Goal: Obtain resource: Download file/media

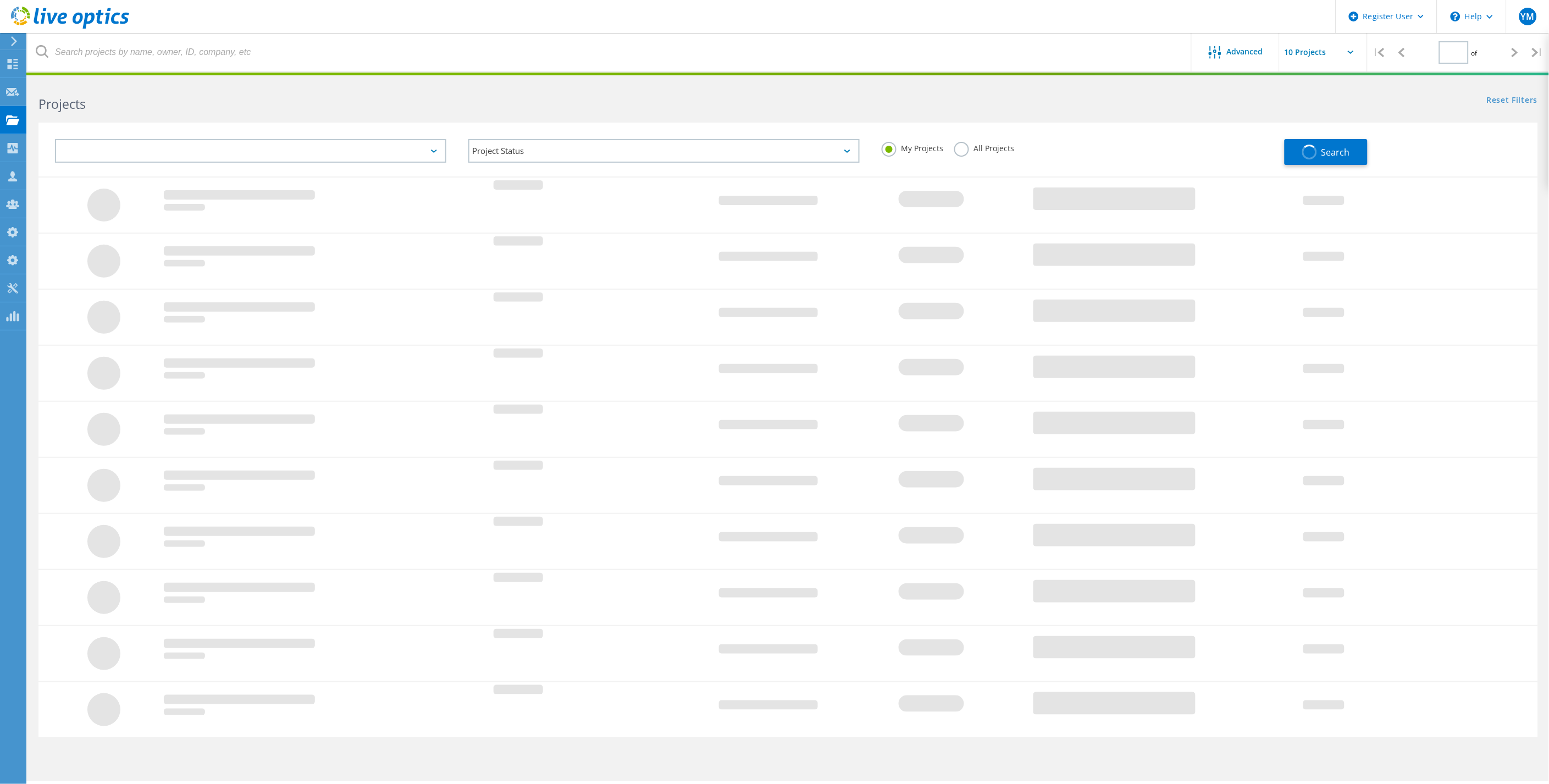
type input "6"
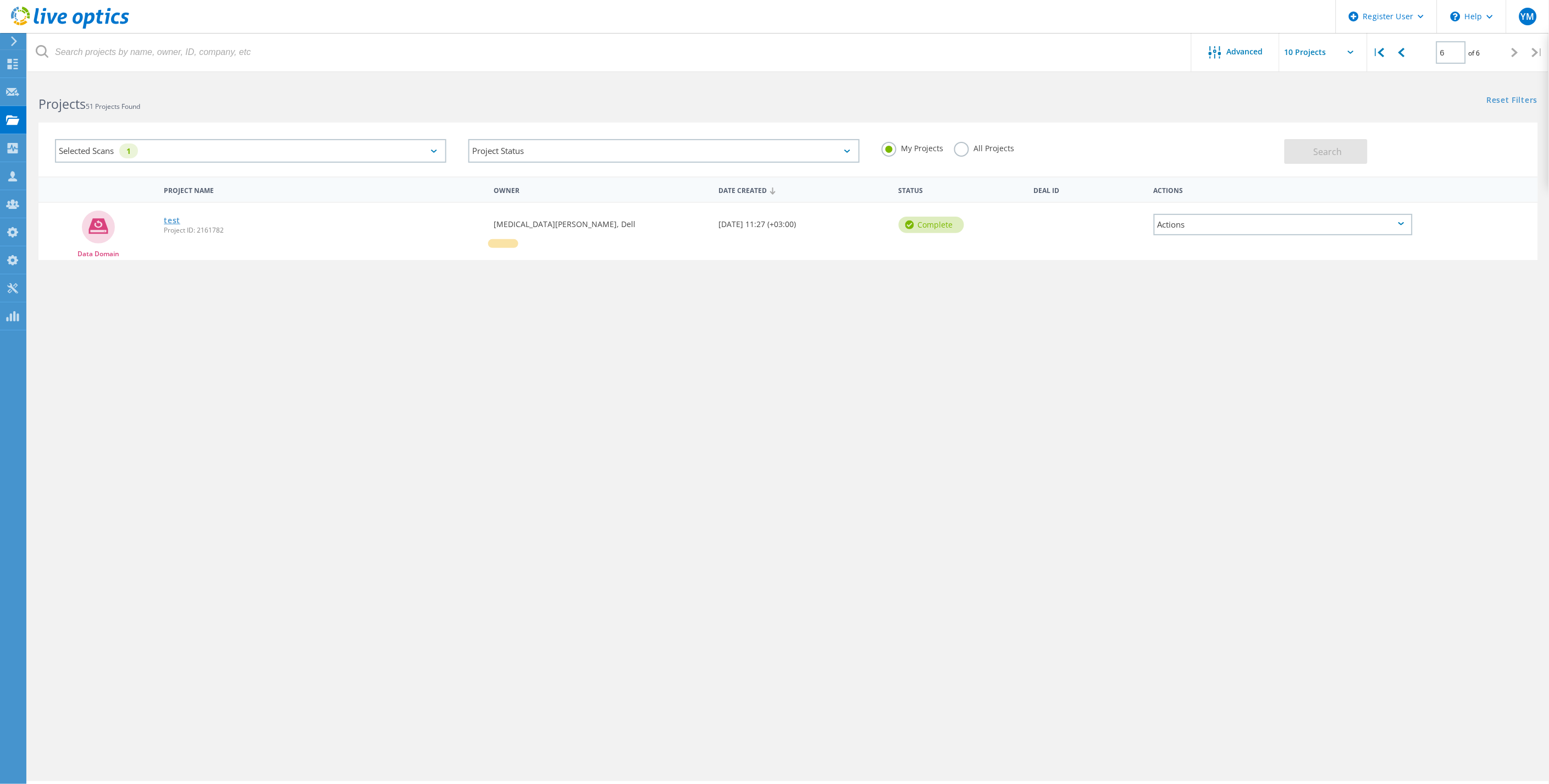
click at [174, 217] on link "test" at bounding box center [172, 220] width 17 height 8
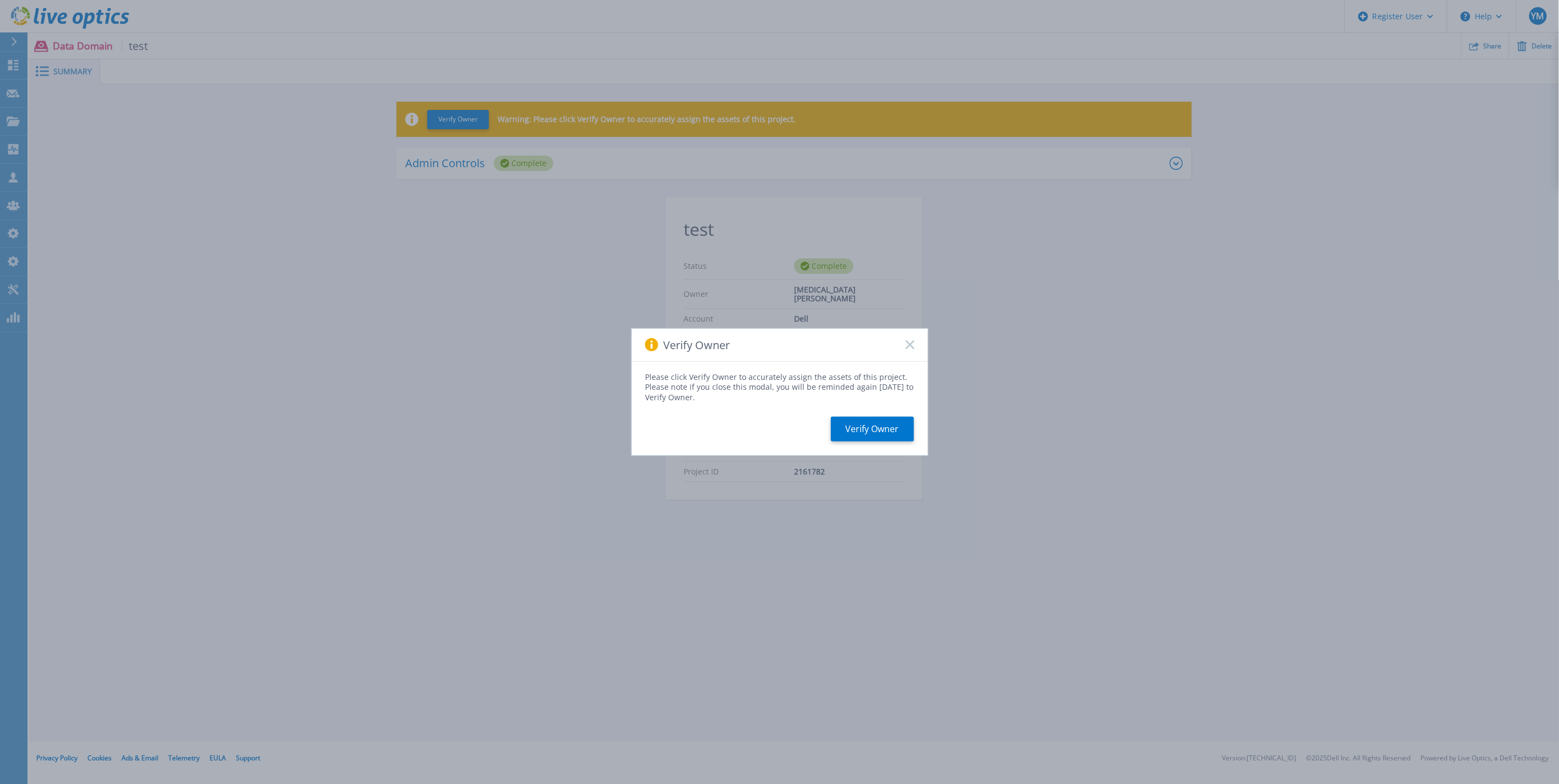
click at [910, 344] on rect at bounding box center [910, 345] width 10 height 10
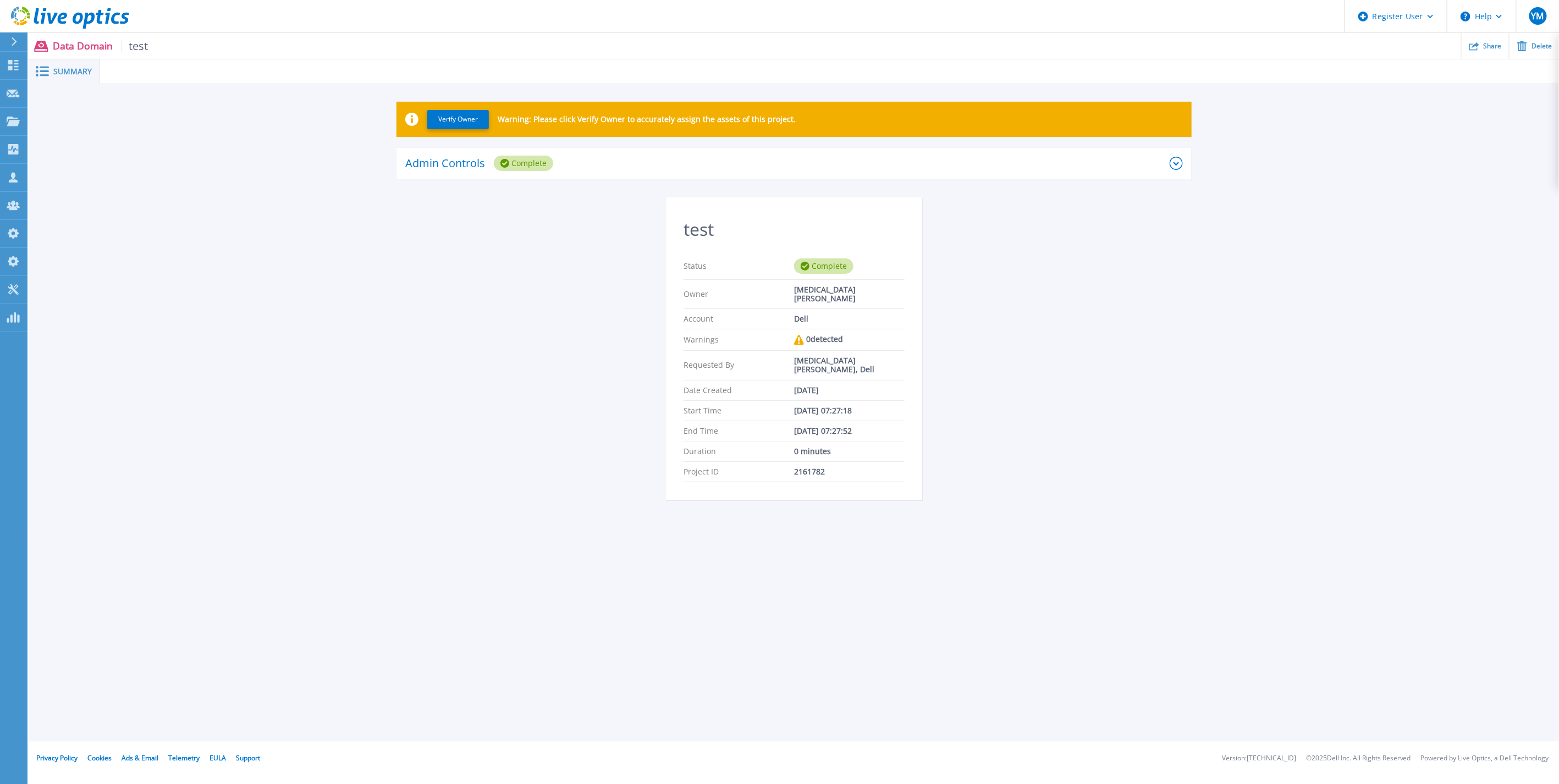
click at [1050, 443] on div "test Status Complete Owner Yasmin Mourad Account Dell Warnings 0 detected Reque…" at bounding box center [794, 361] width 1496 height 328
click at [8, 69] on icon at bounding box center [13, 65] width 13 height 11
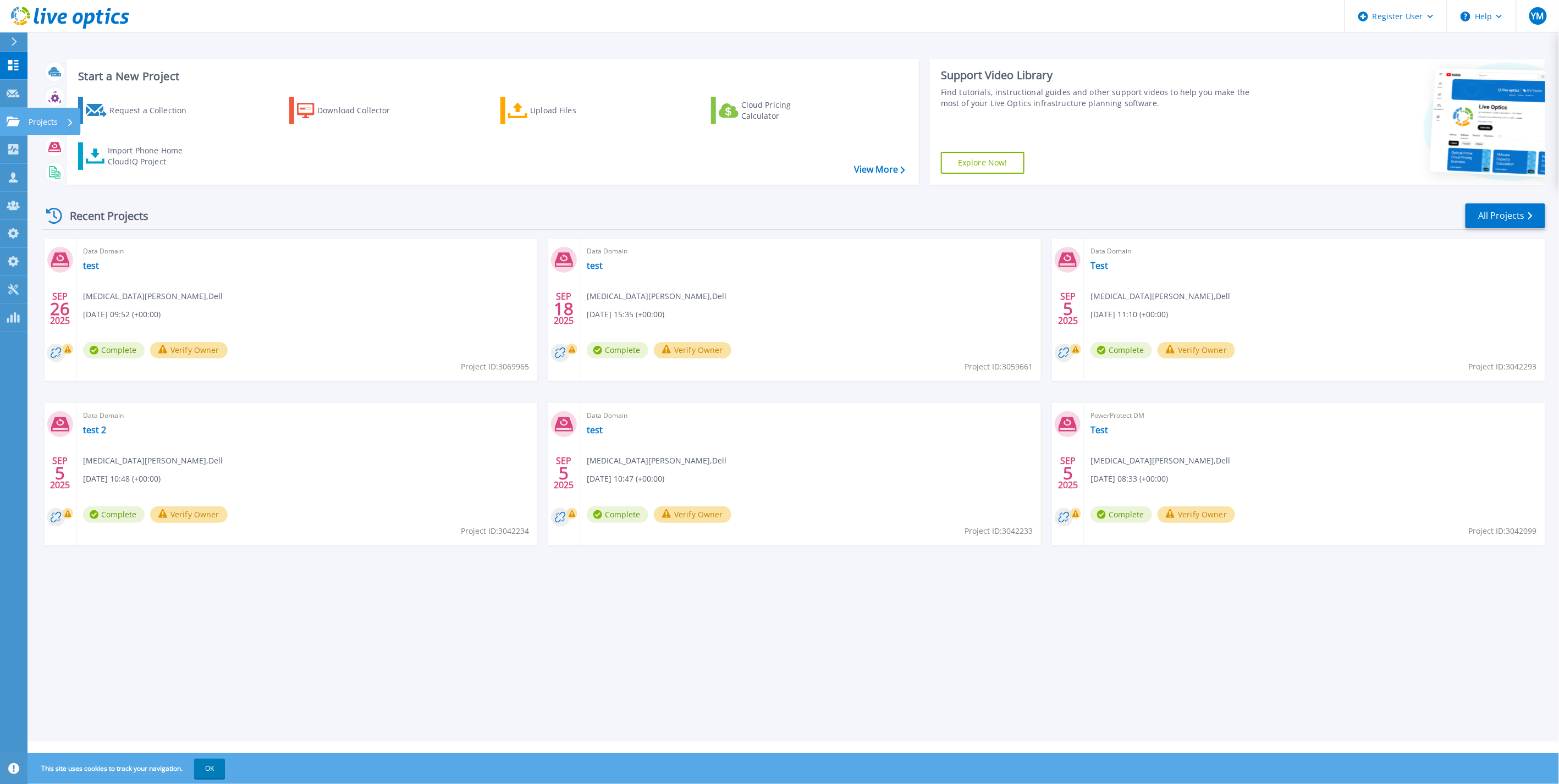
click at [13, 127] on link "Projects Projects" at bounding box center [14, 122] width 27 height 28
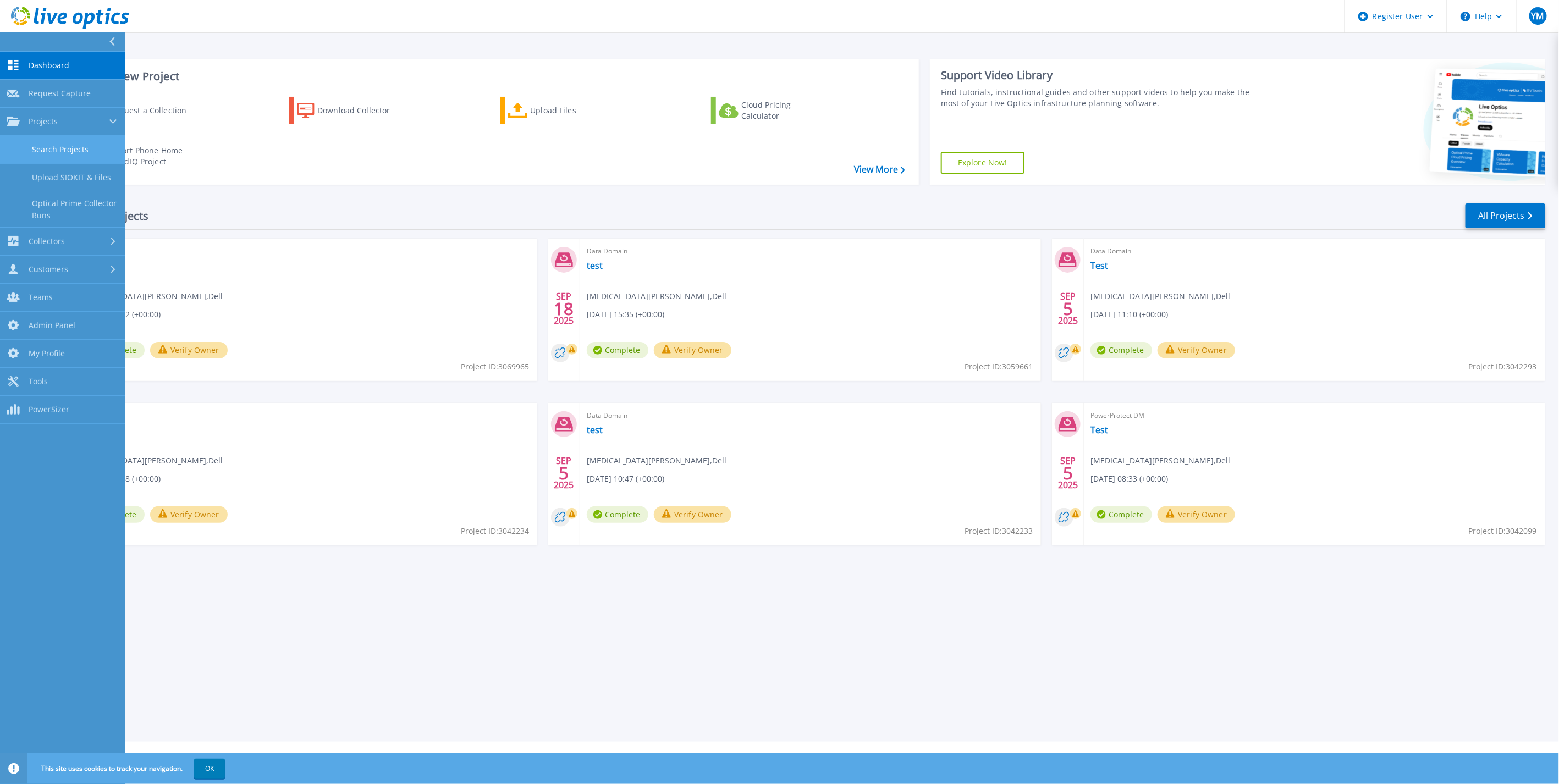
click at [62, 148] on link "Search Projects" at bounding box center [63, 149] width 126 height 28
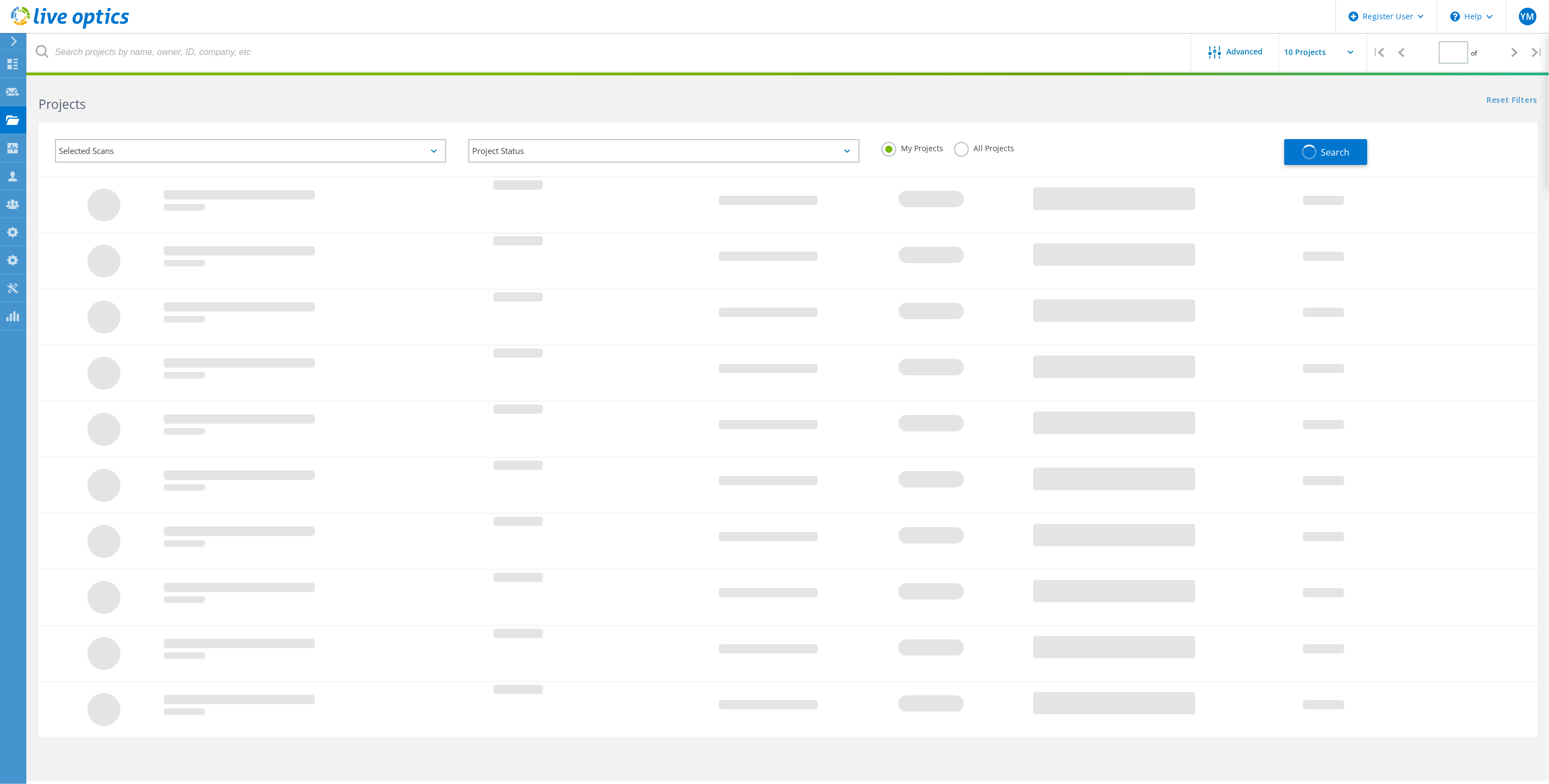
type input "6"
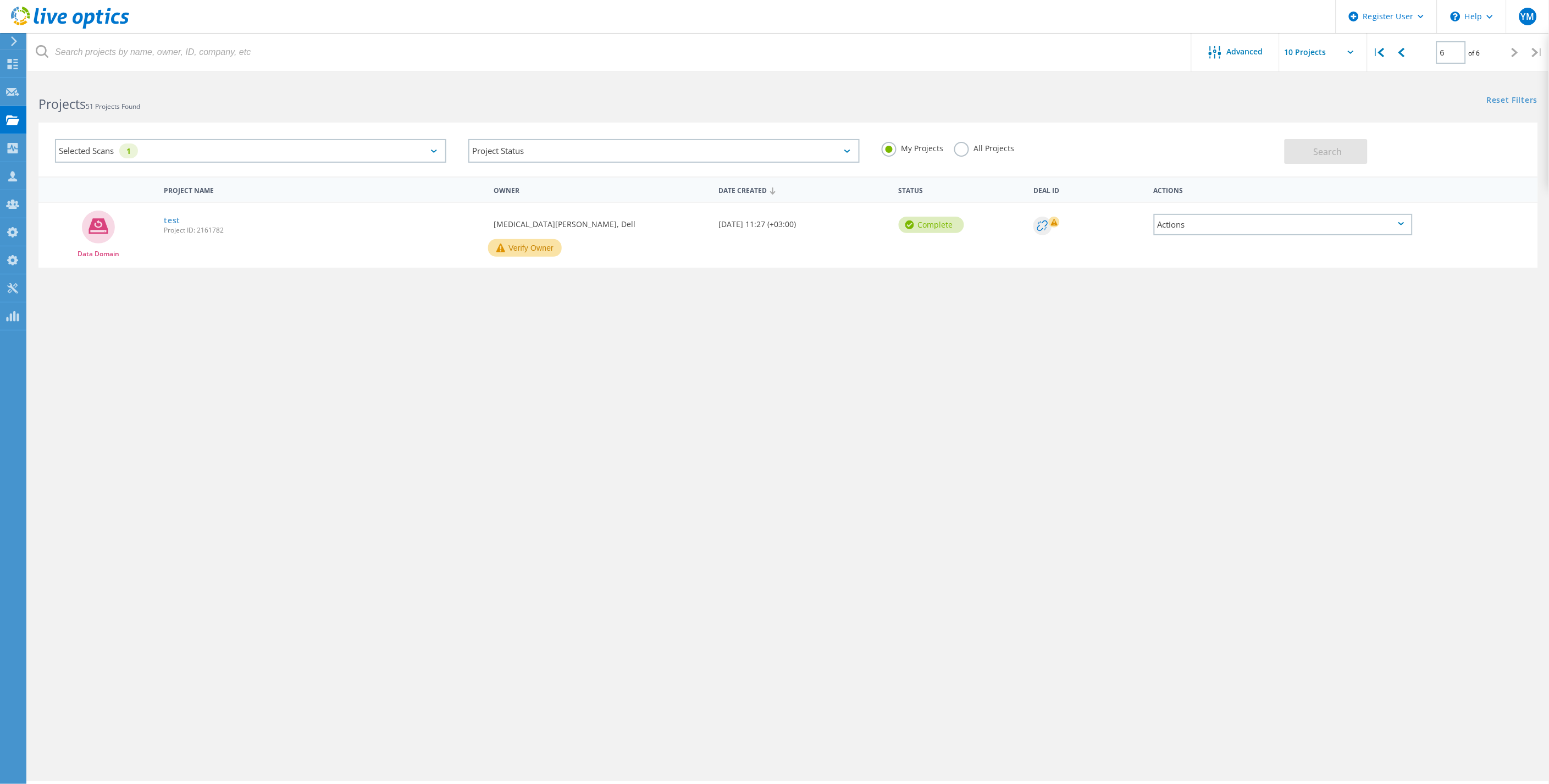
click at [216, 390] on div "Project Name Owner Date Created Status Deal Id Actions Data Domain test Project…" at bounding box center [788, 319] width 1500 height 286
drag, startPoint x: 272, startPoint y: 568, endPoint x: 271, endPoint y: 527, distance: 41.0
click at [271, 568] on div "Advanced | 6 of 6 | Email Address Project Name Company Date Created Project Id …" at bounding box center [788, 429] width 1522 height 701
click at [7, 59] on icon at bounding box center [12, 64] width 13 height 11
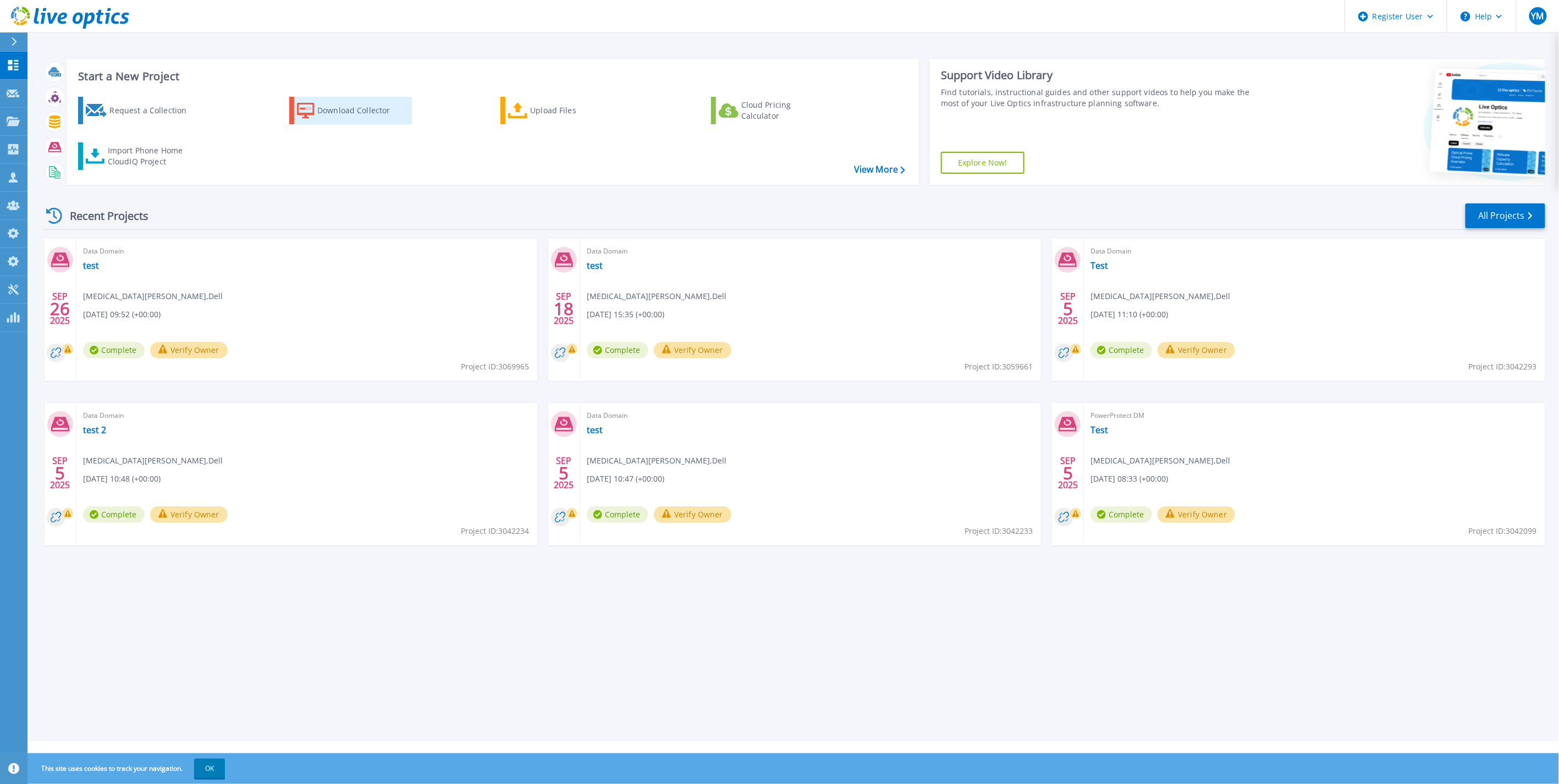
click at [353, 113] on div "Download Collector" at bounding box center [362, 110] width 88 height 22
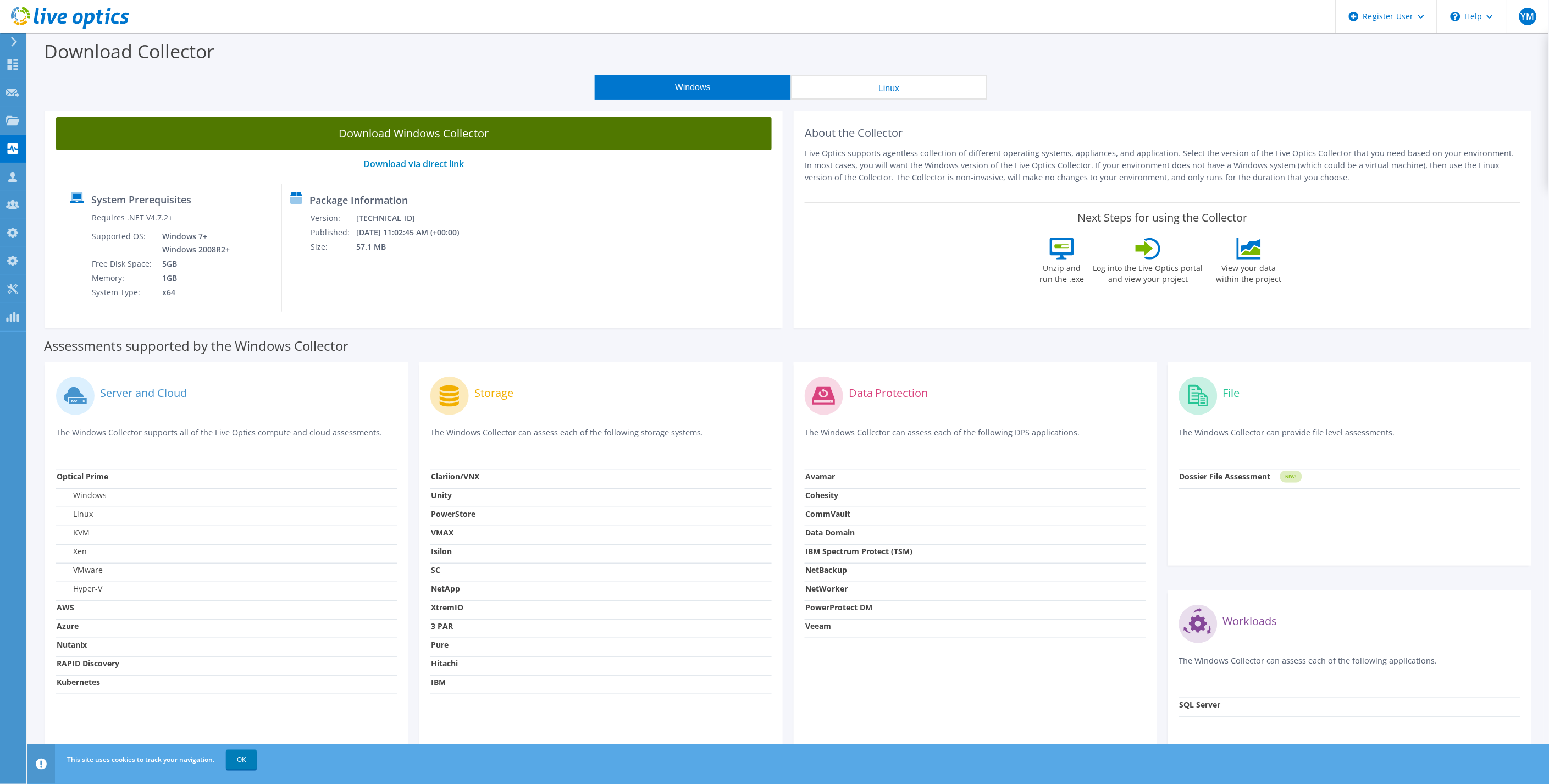
click at [452, 138] on link "Download Windows Collector" at bounding box center [414, 133] width 716 height 33
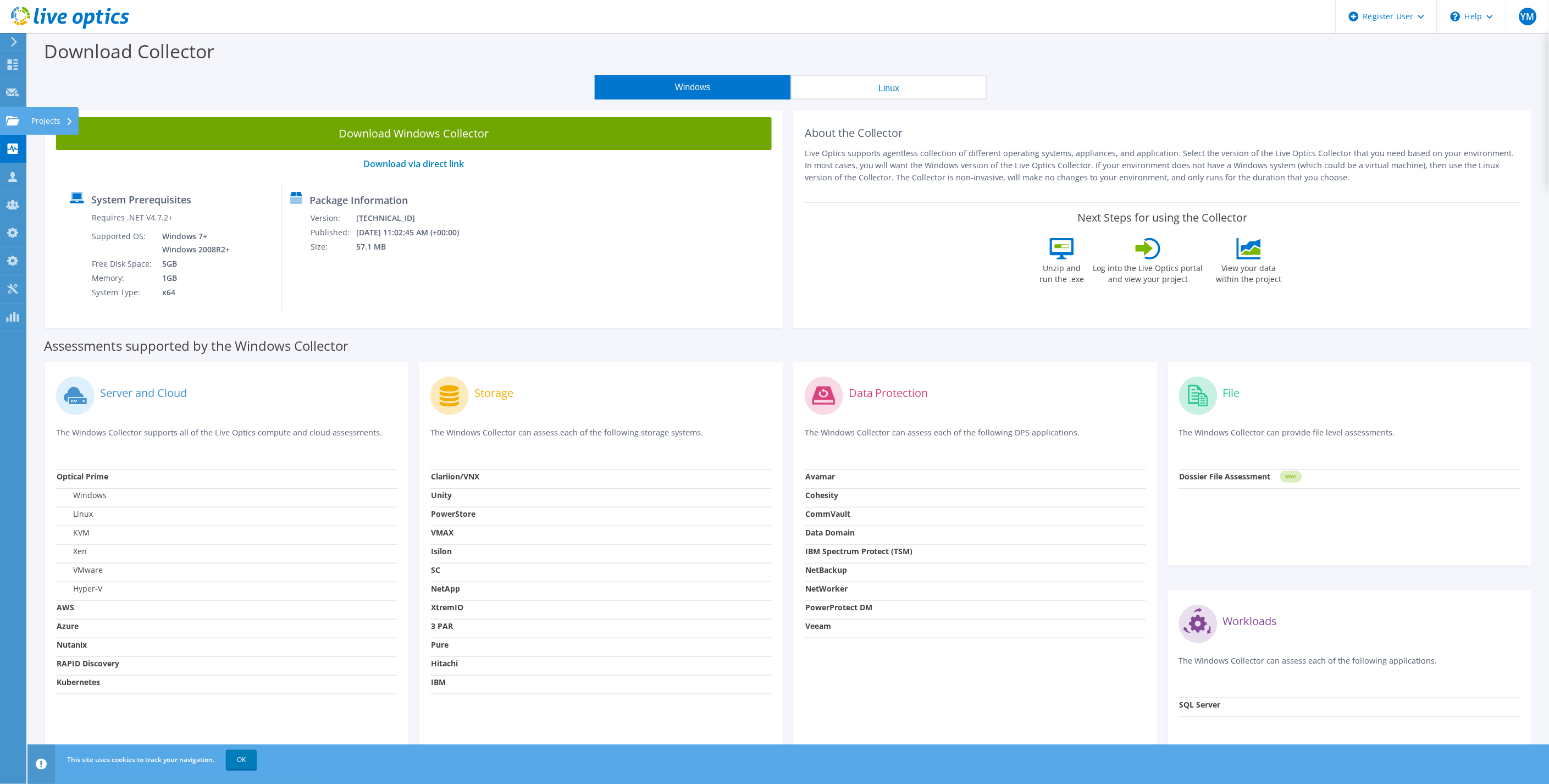
click at [14, 121] on use at bounding box center [12, 121] width 13 height 10
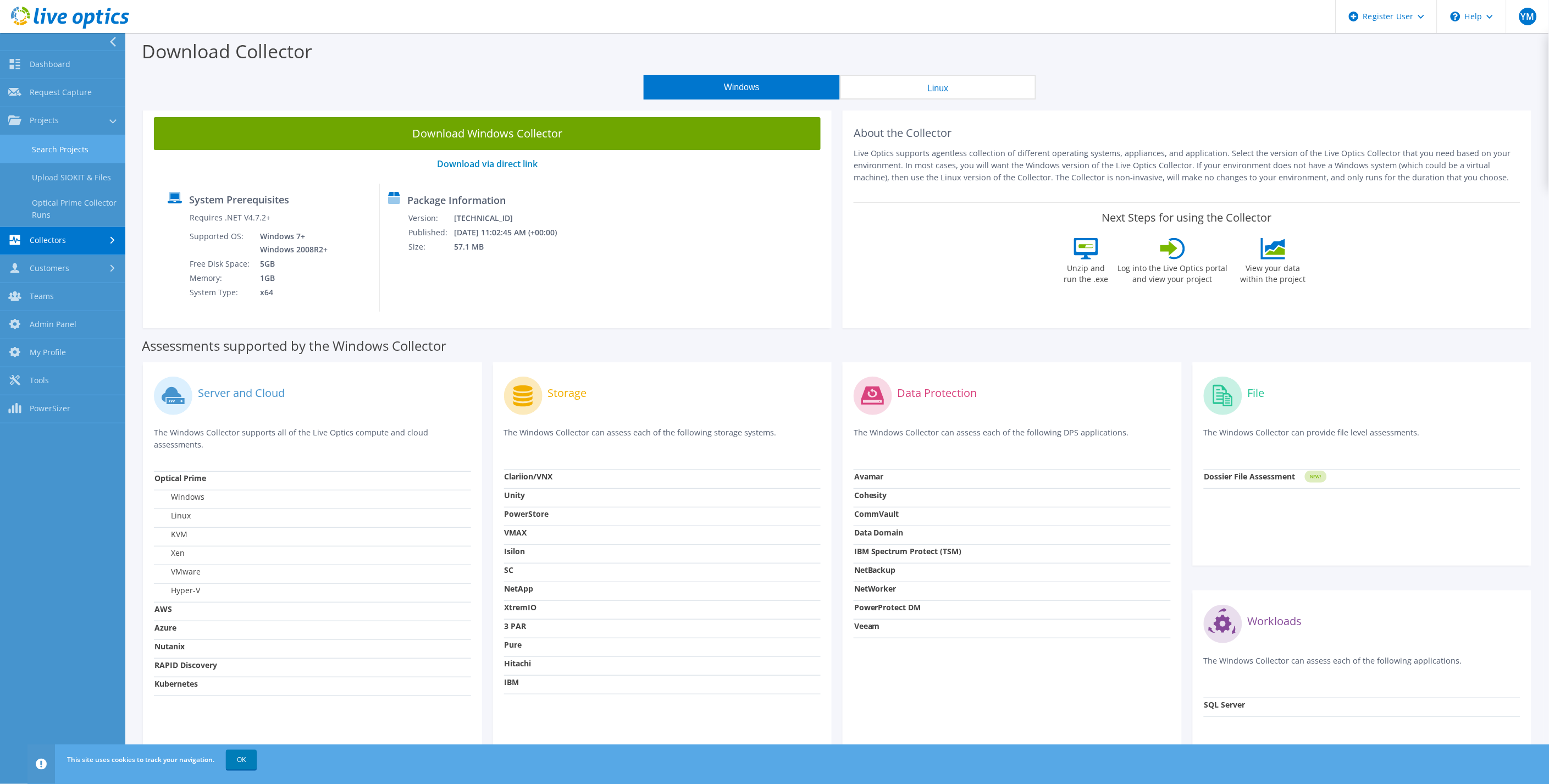
click at [55, 146] on link "Search Projects" at bounding box center [63, 149] width 125 height 28
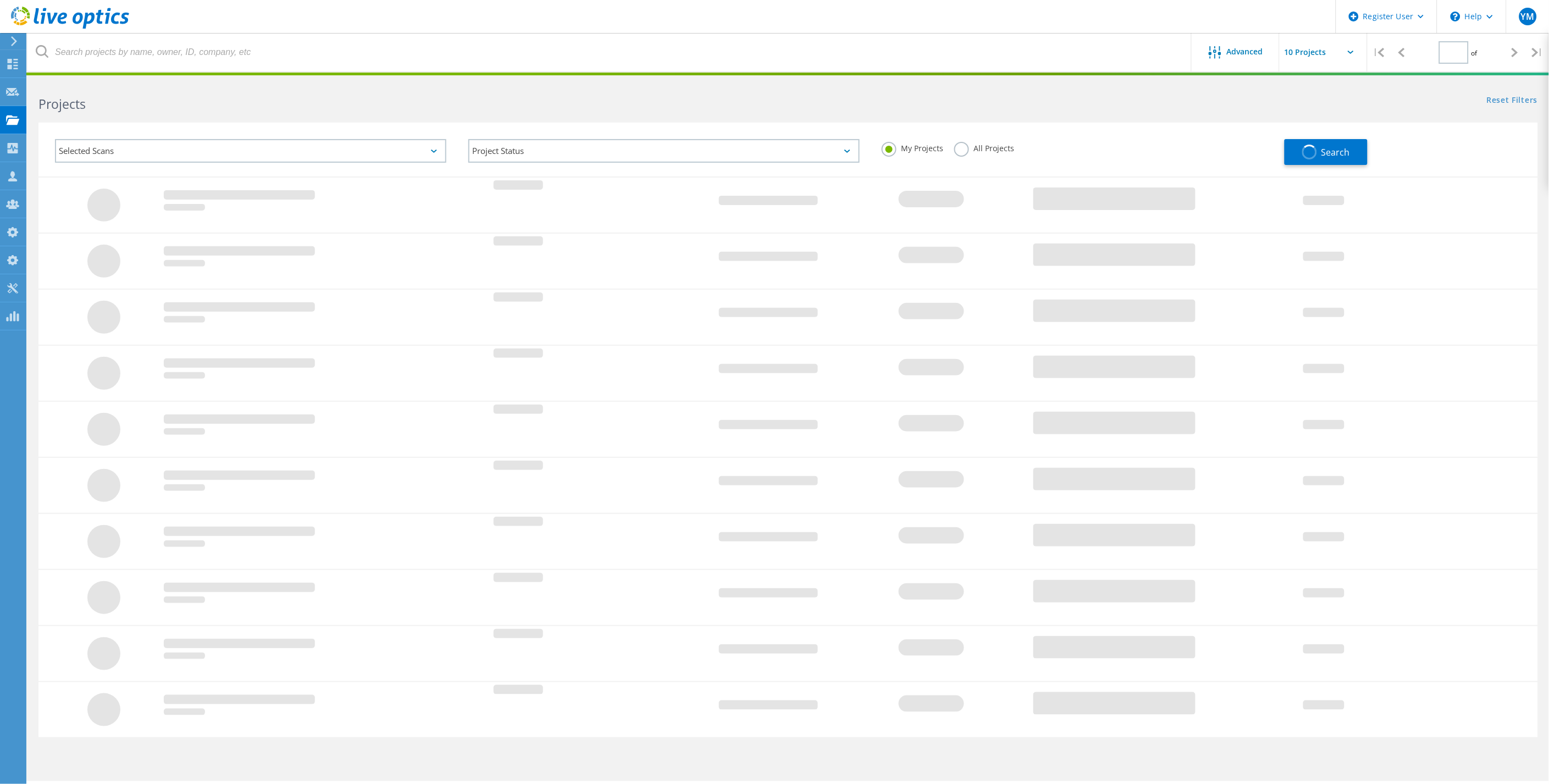
type input "1"
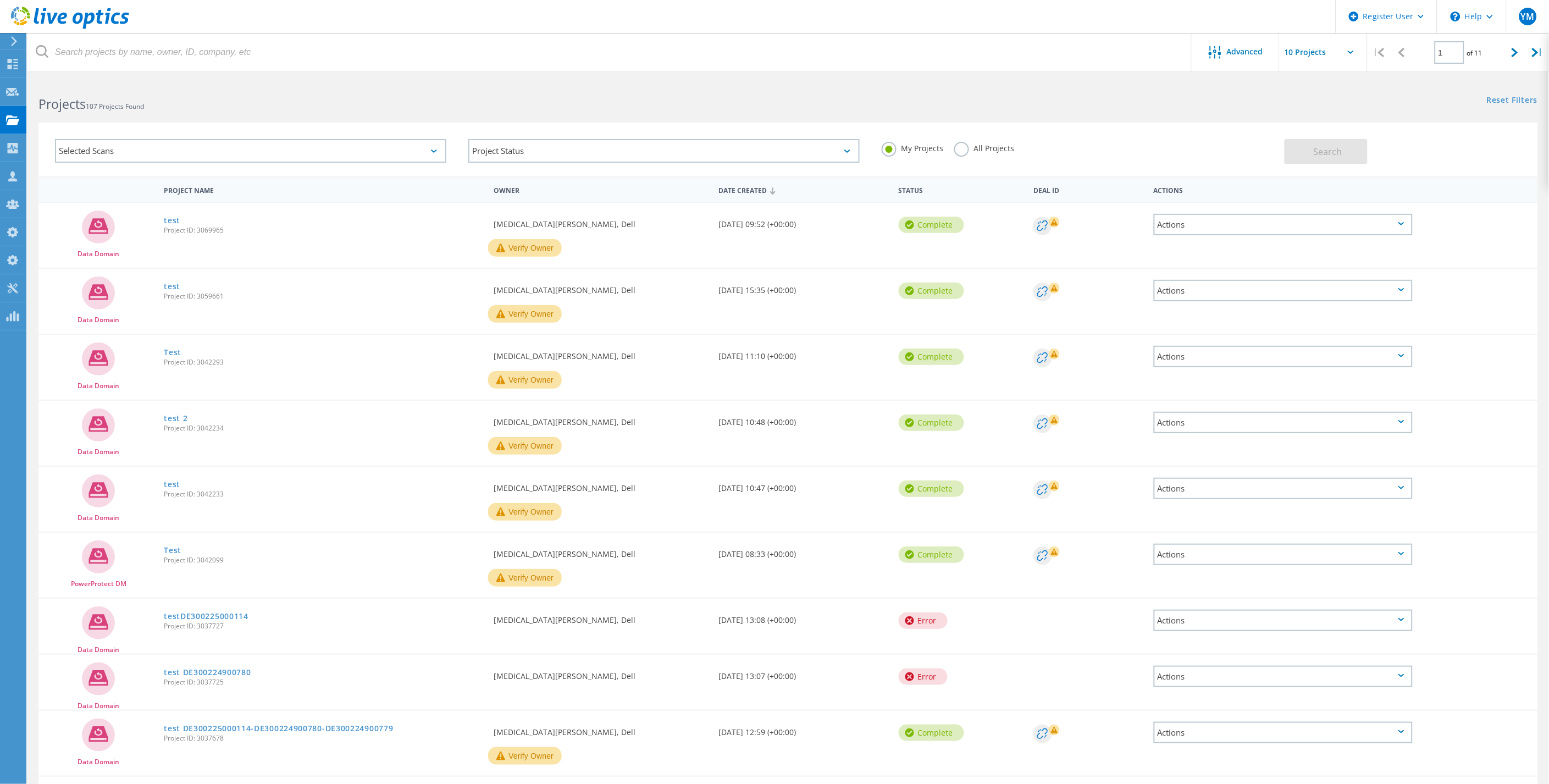
click at [994, 147] on label "All Projects" at bounding box center [983, 147] width 60 height 11
click at [0, 0] on input "All Projects" at bounding box center [0, 0] width 0 height 0
click at [1306, 153] on button "Search" at bounding box center [1325, 151] width 83 height 24
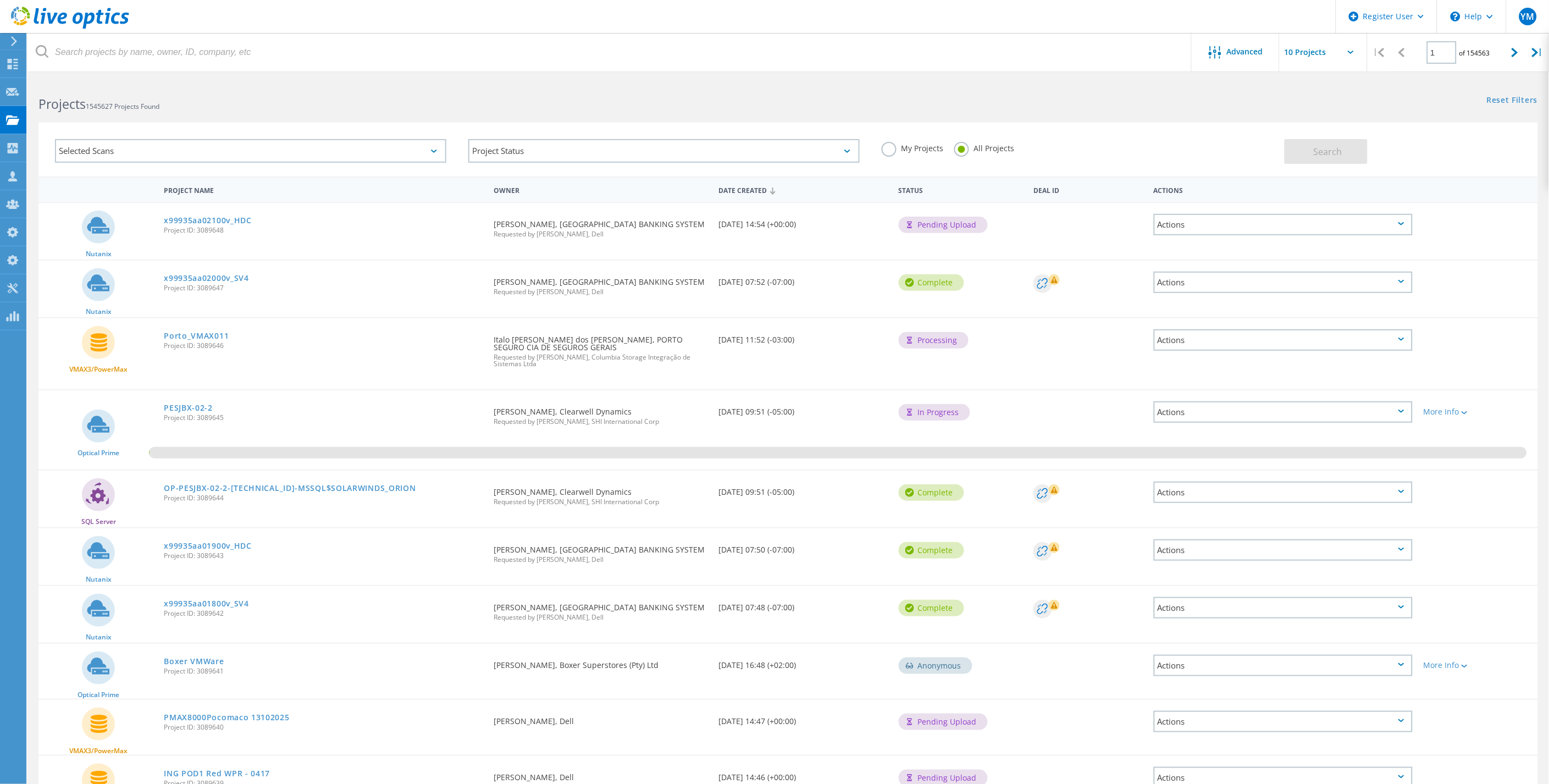
click at [200, 150] on div "Selected Scans" at bounding box center [250, 151] width 391 height 24
click at [102, 257] on label "Data Domain" at bounding box center [260, 263] width 359 height 13
click at [0, 0] on input "Data Domain" at bounding box center [0, 0] width 0 height 0
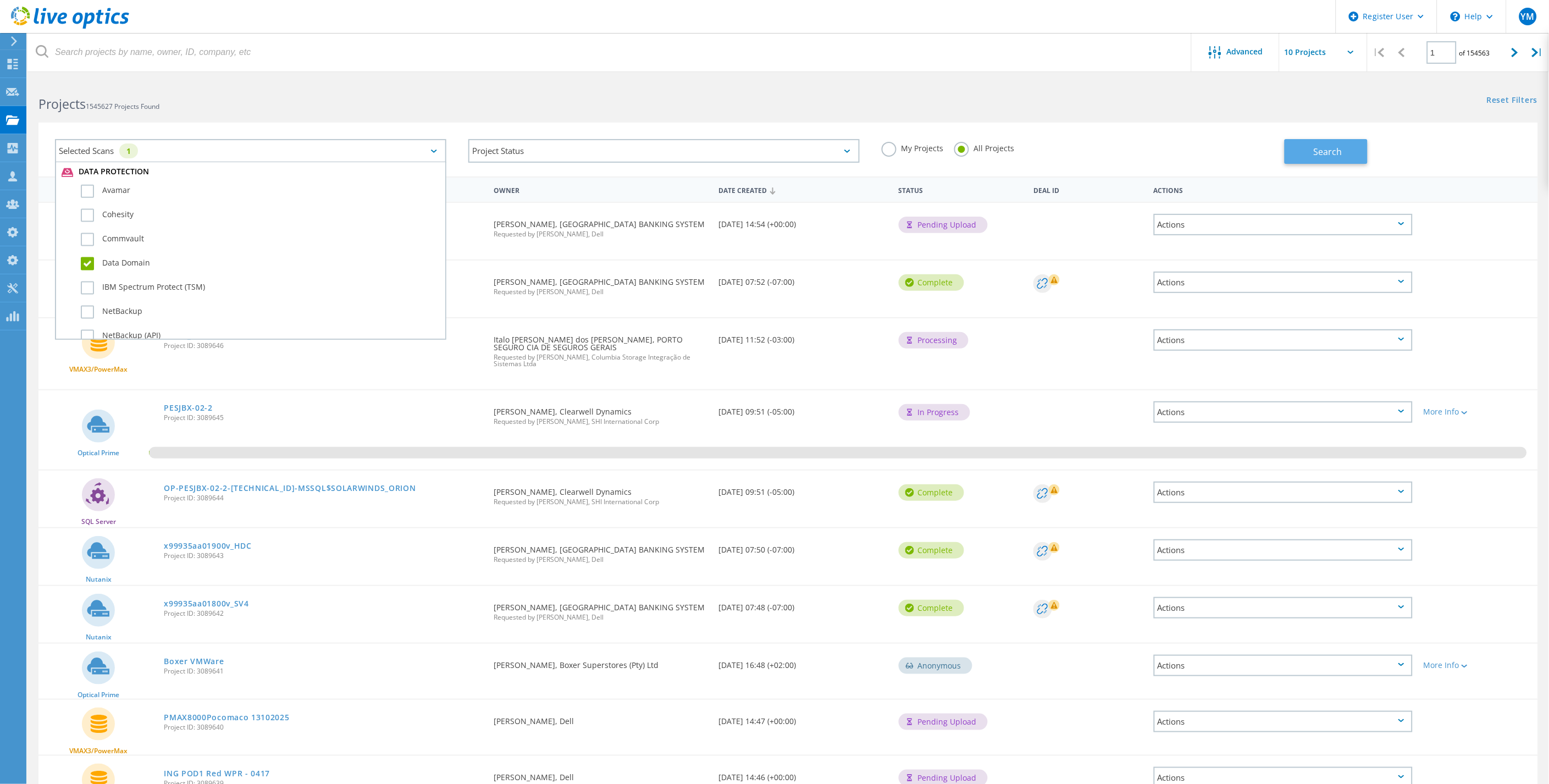
click at [1305, 155] on button "Search" at bounding box center [1325, 151] width 83 height 24
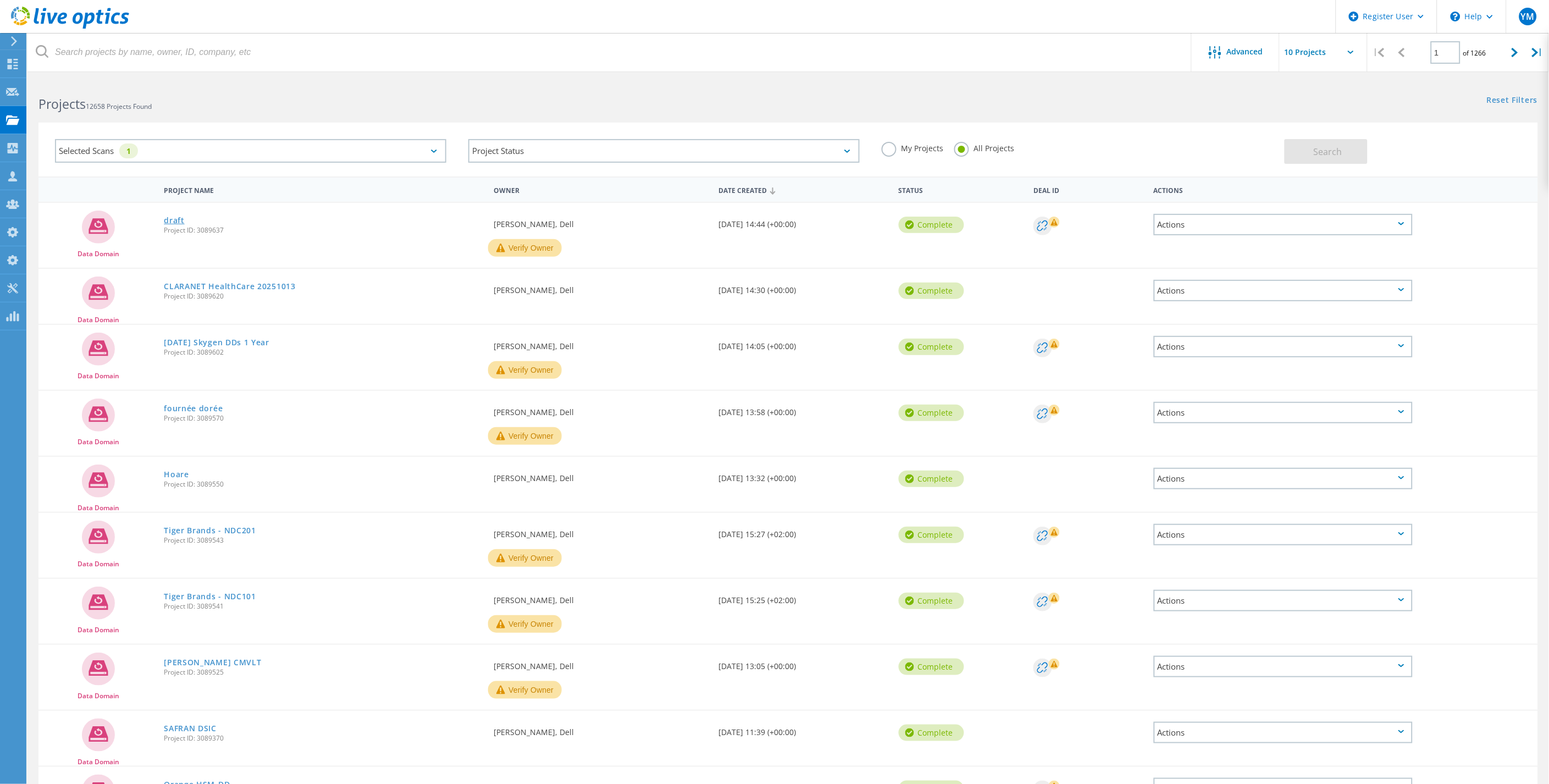
click at [175, 217] on link "draft" at bounding box center [174, 220] width 21 height 8
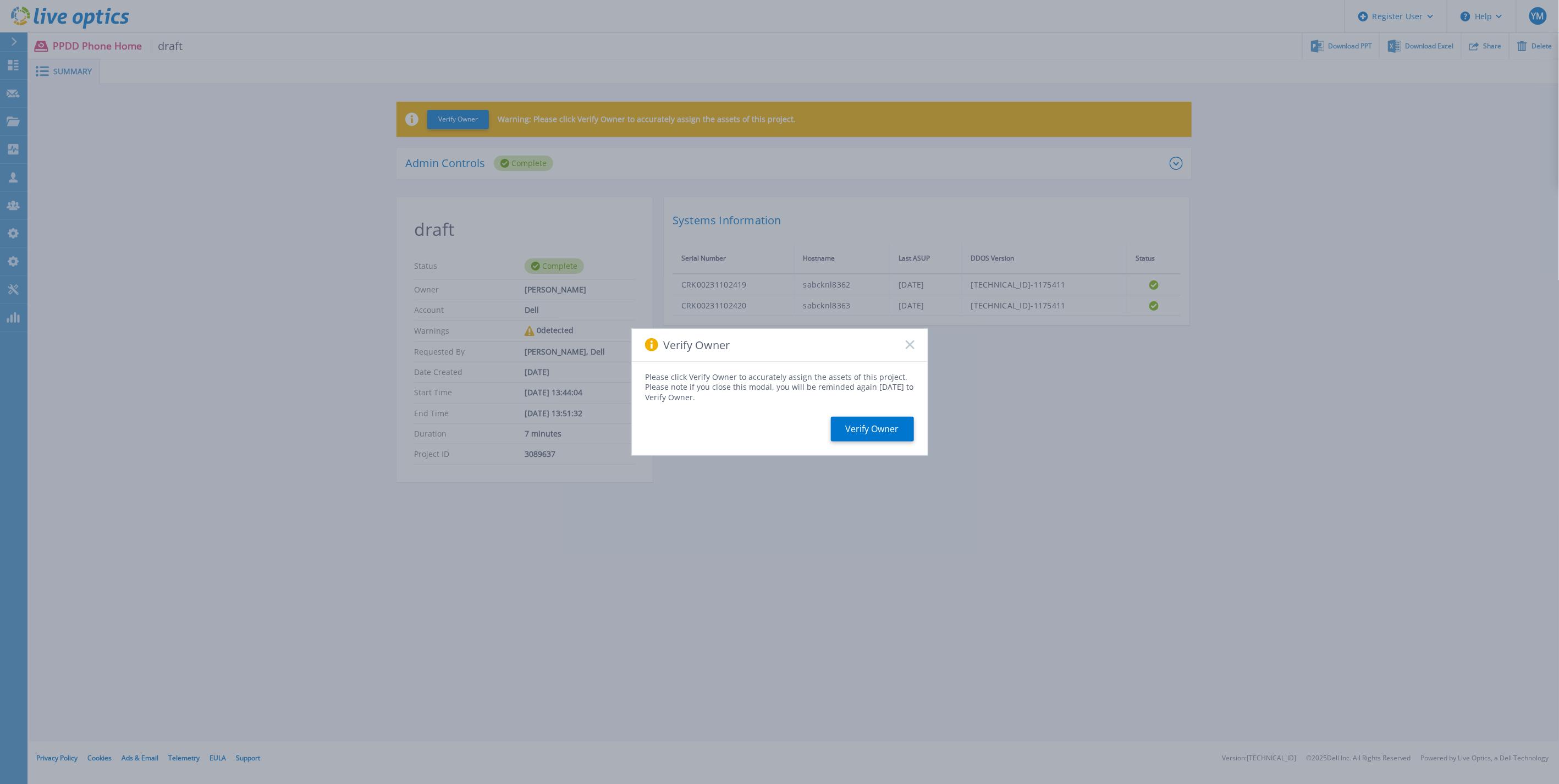
click at [913, 345] on icon at bounding box center [909, 344] width 9 height 9
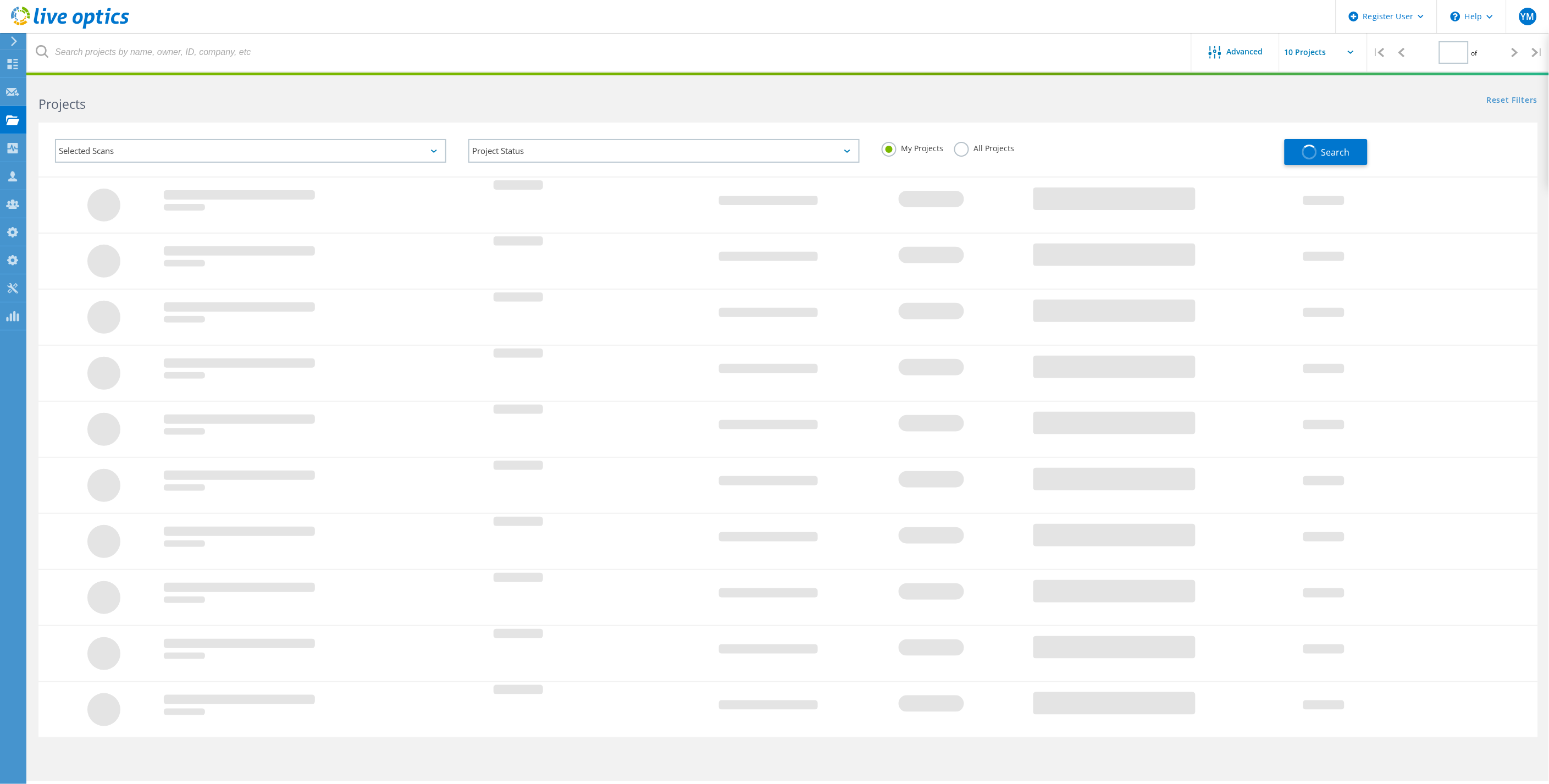
type input "1"
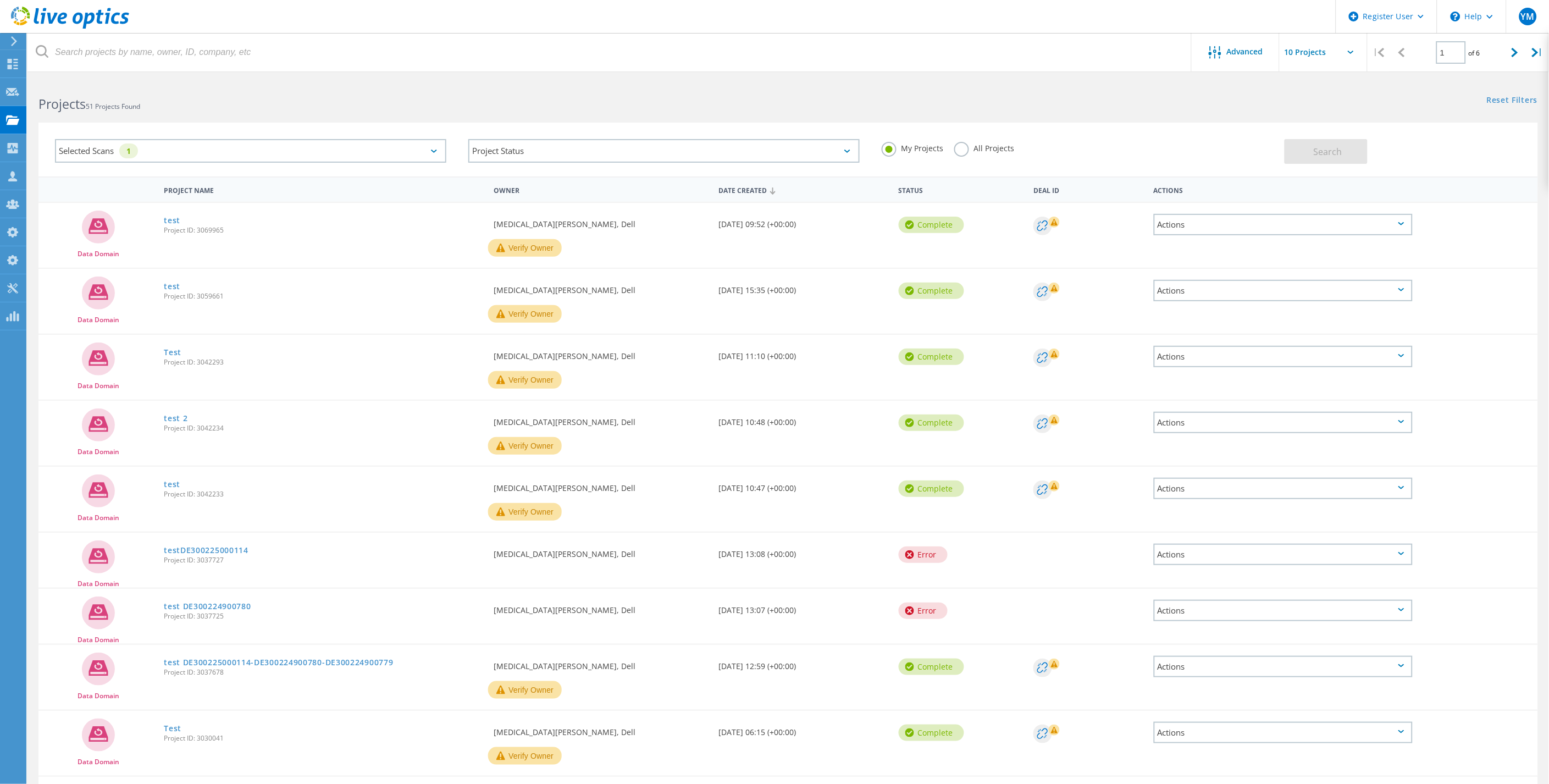
click at [1002, 138] on div "My Projects All Projects" at bounding box center [1077, 148] width 414 height 40
click at [998, 146] on label "All Projects" at bounding box center [983, 147] width 60 height 11
click at [0, 0] on input "All Projects" at bounding box center [0, 0] width 0 height 0
click at [1360, 152] on button "Search" at bounding box center [1325, 151] width 83 height 24
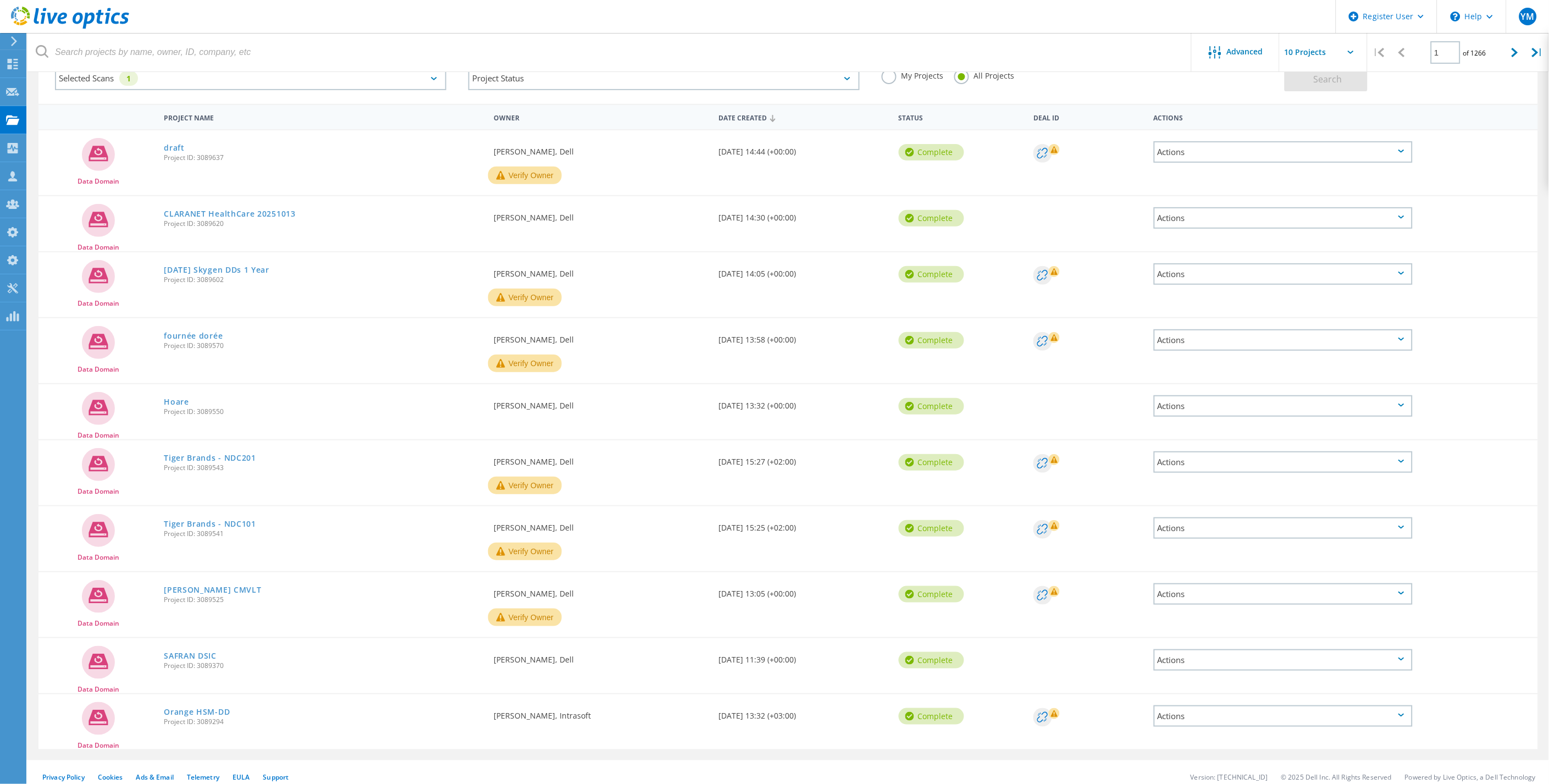
scroll to position [74, 0]
click at [194, 706] on link "Orange HSM-DD" at bounding box center [196, 710] width 66 height 8
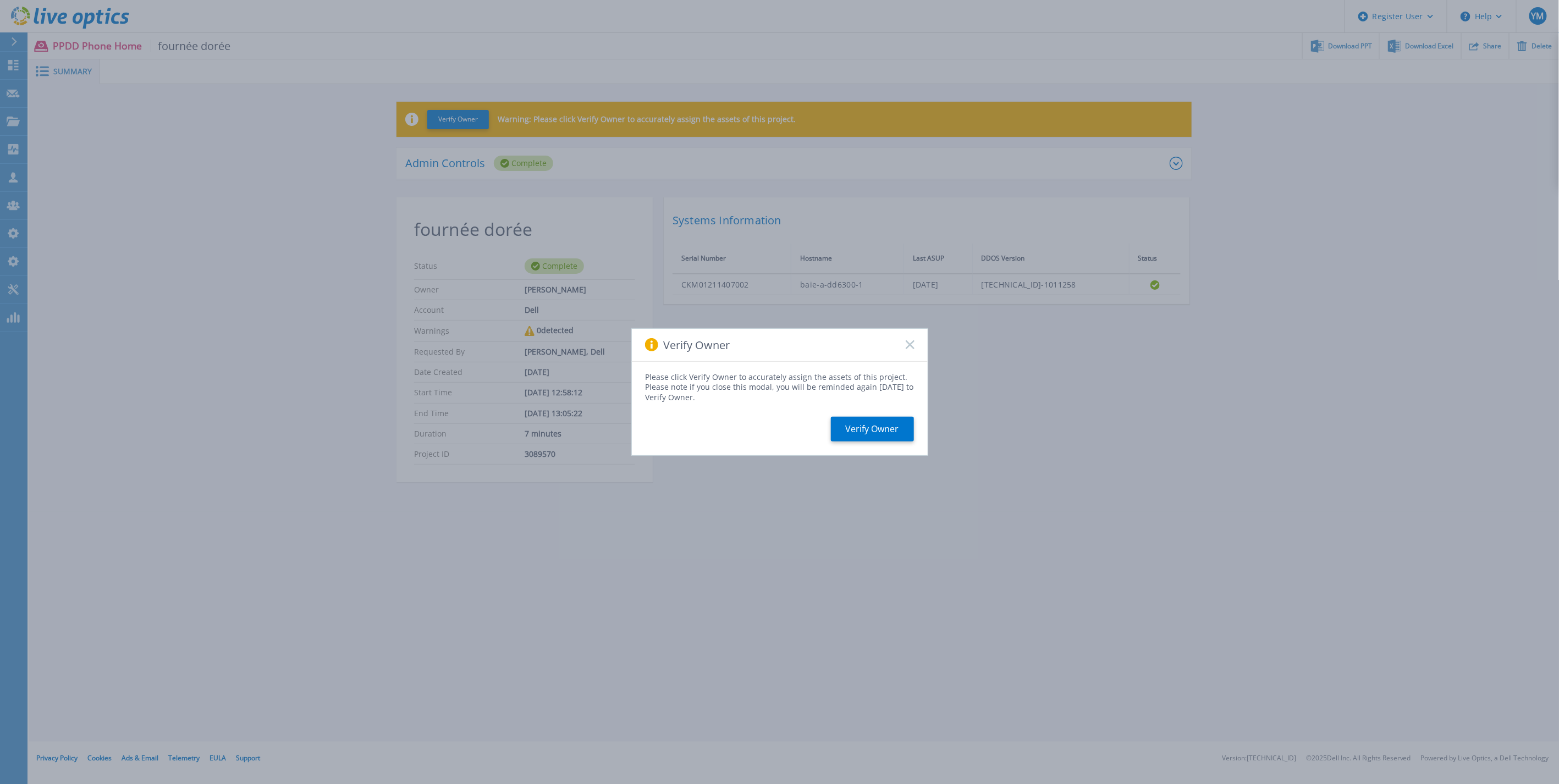
click at [907, 347] on icon at bounding box center [909, 344] width 9 height 9
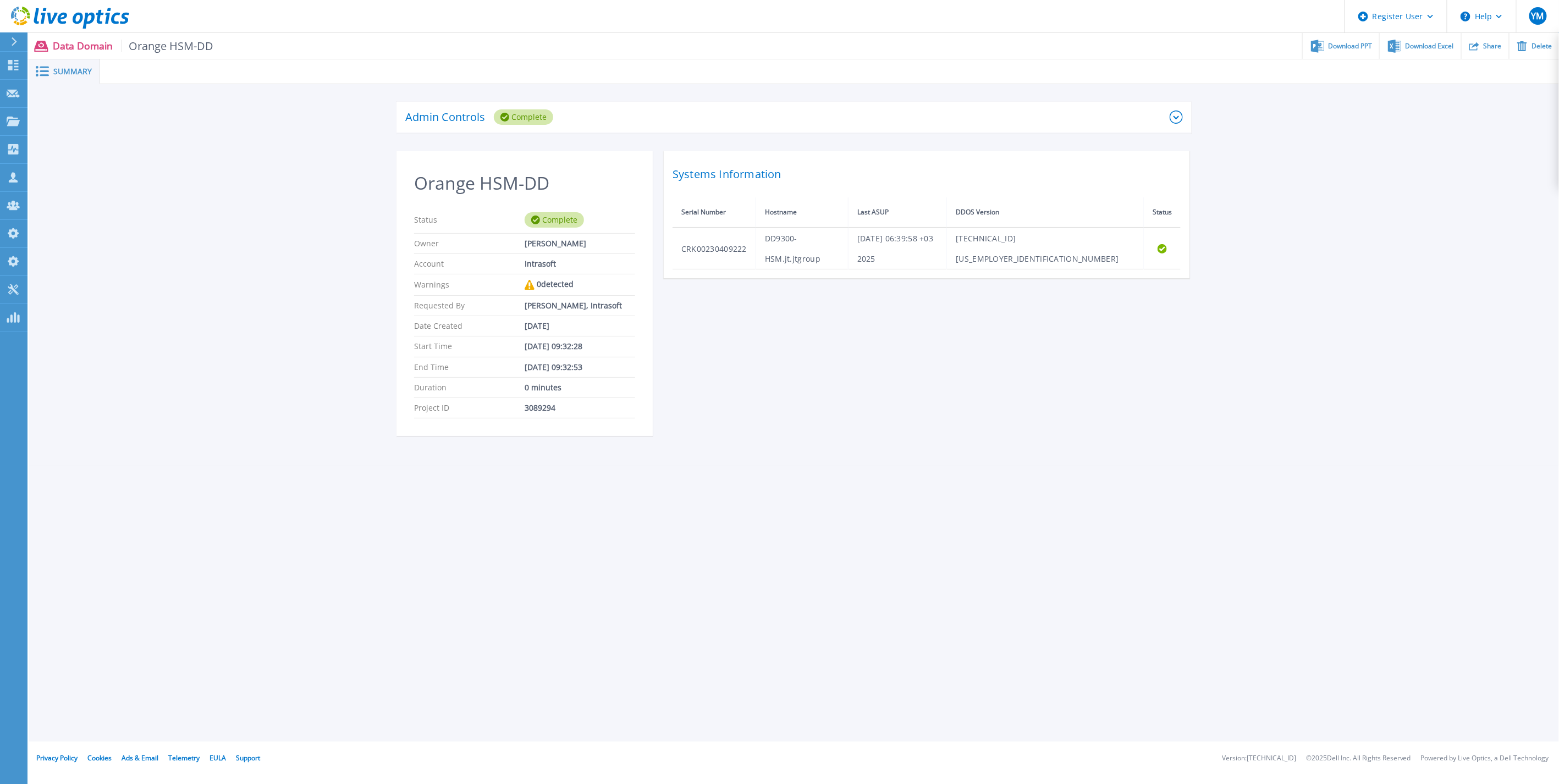
drag, startPoint x: 176, startPoint y: 202, endPoint x: 158, endPoint y: 189, distance: 22.2
click at [176, 202] on div "Admin Controls Complete Download Raw Files Retry Delete Orange HSM-DD Status Co…" at bounding box center [794, 274] width 1530 height 381
click at [17, 72] on link "Dashboard Dashboard" at bounding box center [14, 66] width 27 height 28
click at [834, 609] on div "Summary Admin Controls Complete Download Raw Files Retry Delete Orange HSM-DD S…" at bounding box center [794, 370] width 1530 height 741
click at [1330, 35] on div "Download PPT" at bounding box center [1340, 46] width 76 height 25
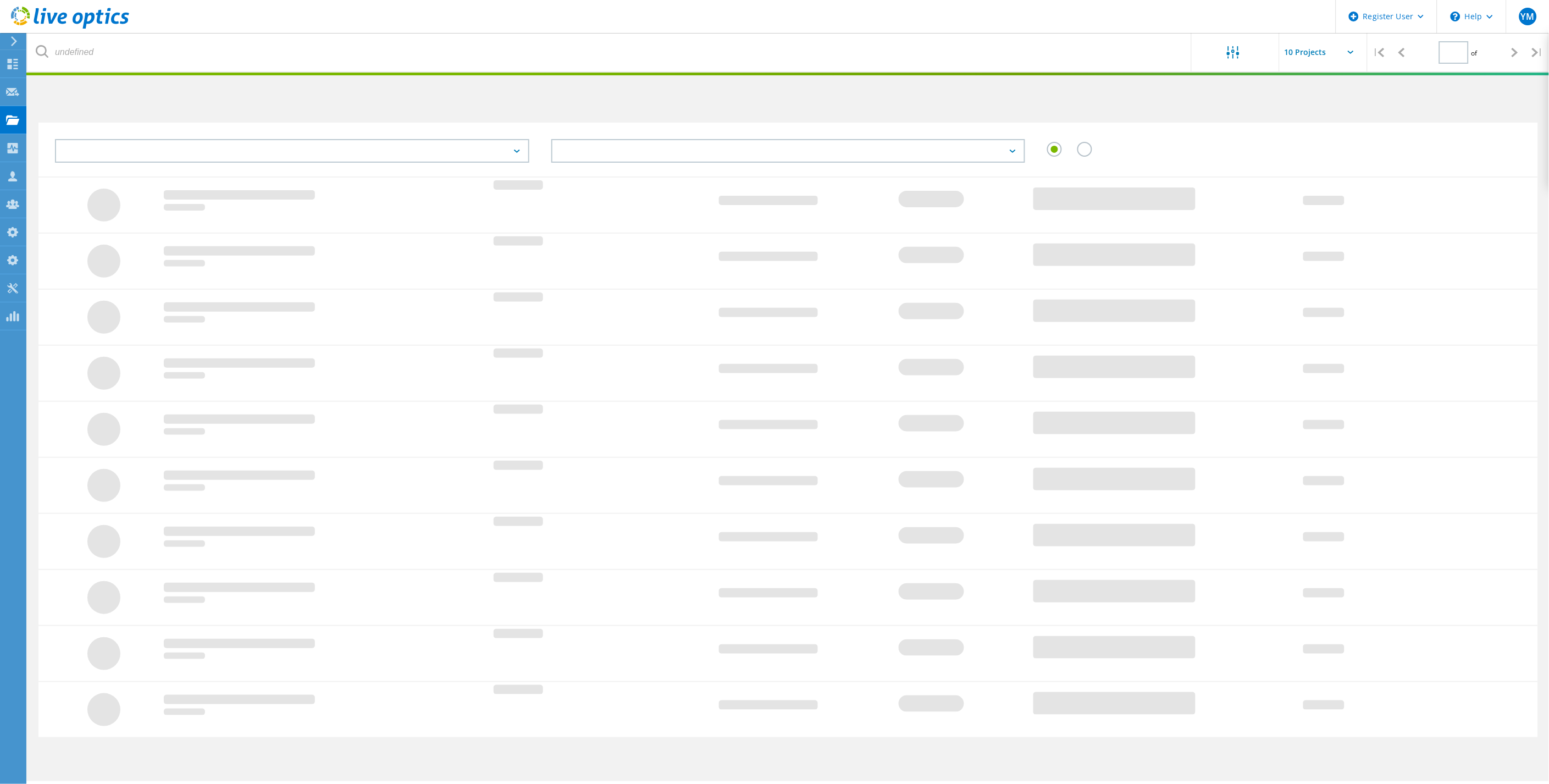
scroll to position [30, 0]
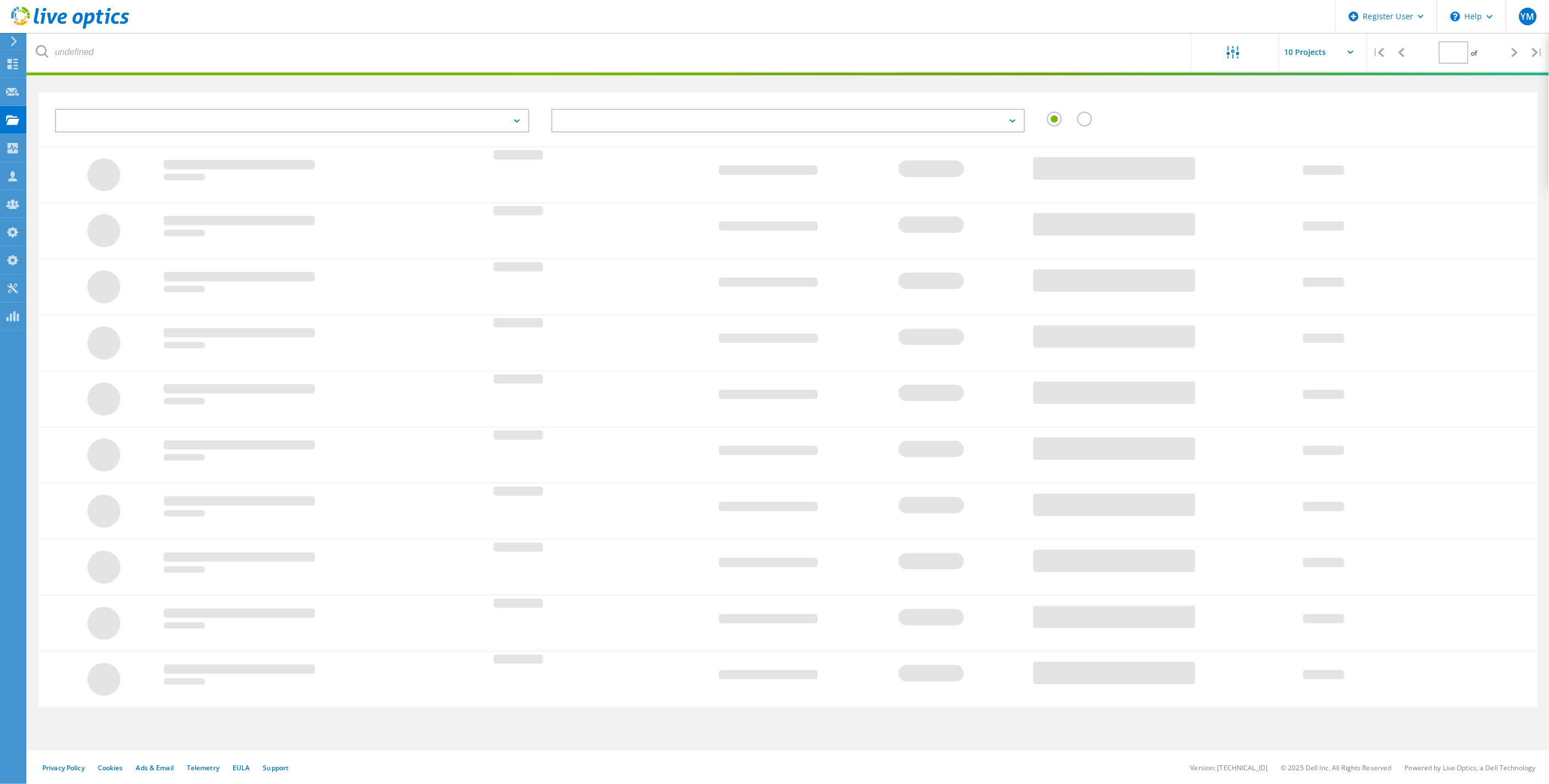
type input "1"
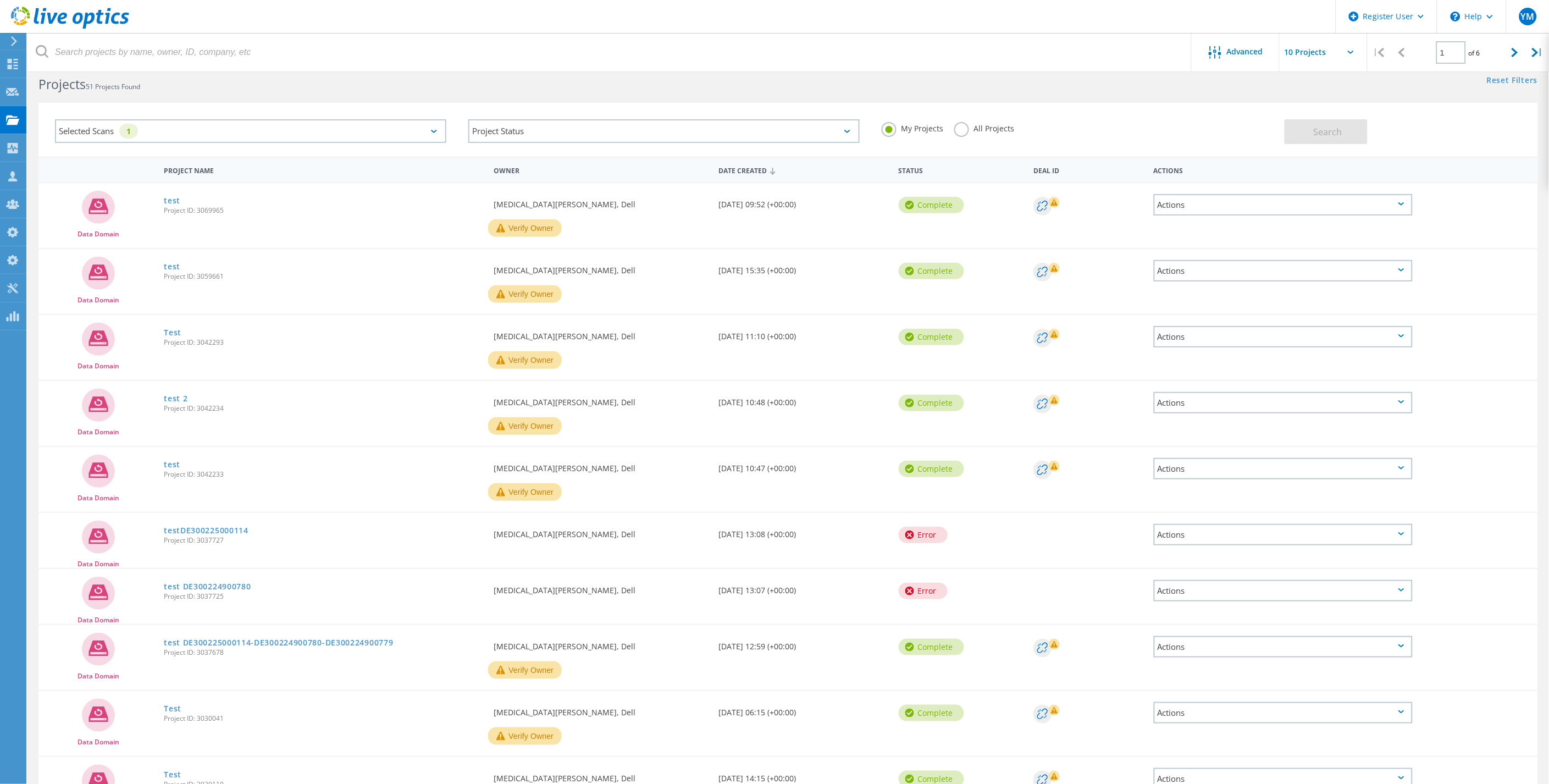
scroll to position [0, 0]
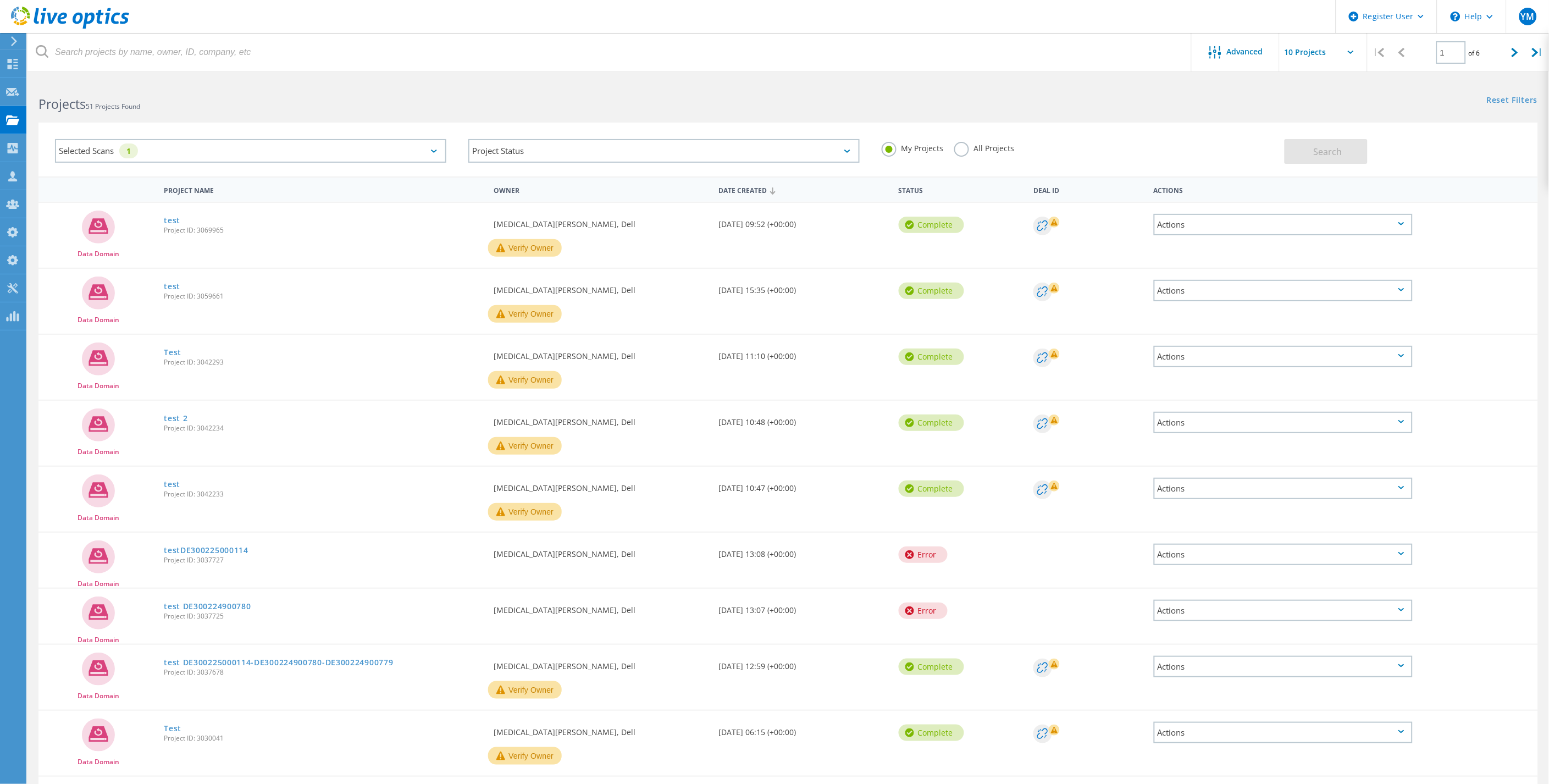
click at [972, 151] on label "All Projects" at bounding box center [983, 147] width 60 height 11
click at [0, 0] on input "All Projects" at bounding box center [0, 0] width 0 height 0
click at [1345, 155] on button "Search" at bounding box center [1325, 151] width 83 height 24
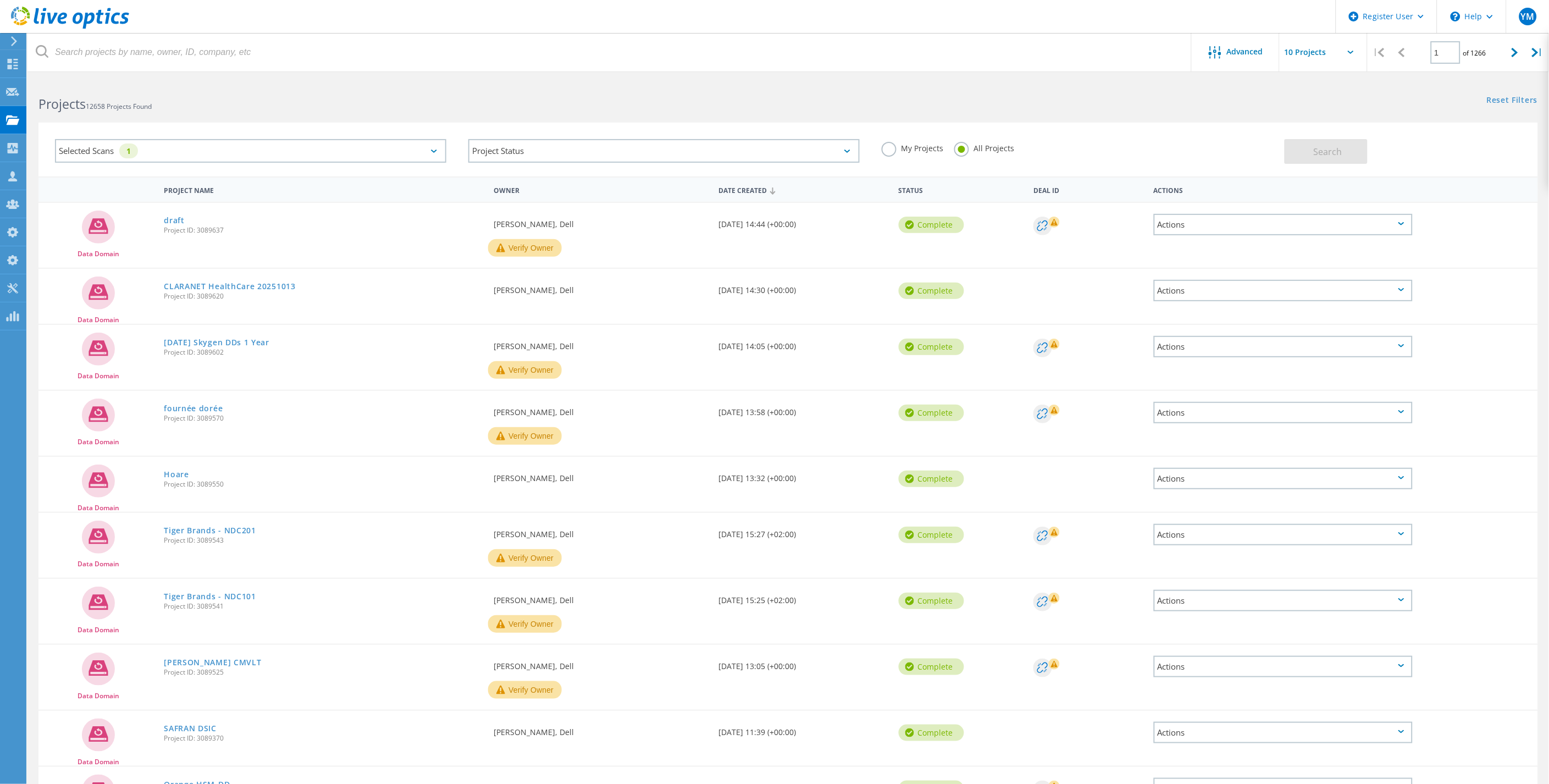
click at [1315, 44] on input "text" at bounding box center [1334, 52] width 110 height 38
click at [1303, 134] on div "Show 40 Projects" at bounding box center [1334, 135] width 109 height 19
type input "Show 40 Projects"
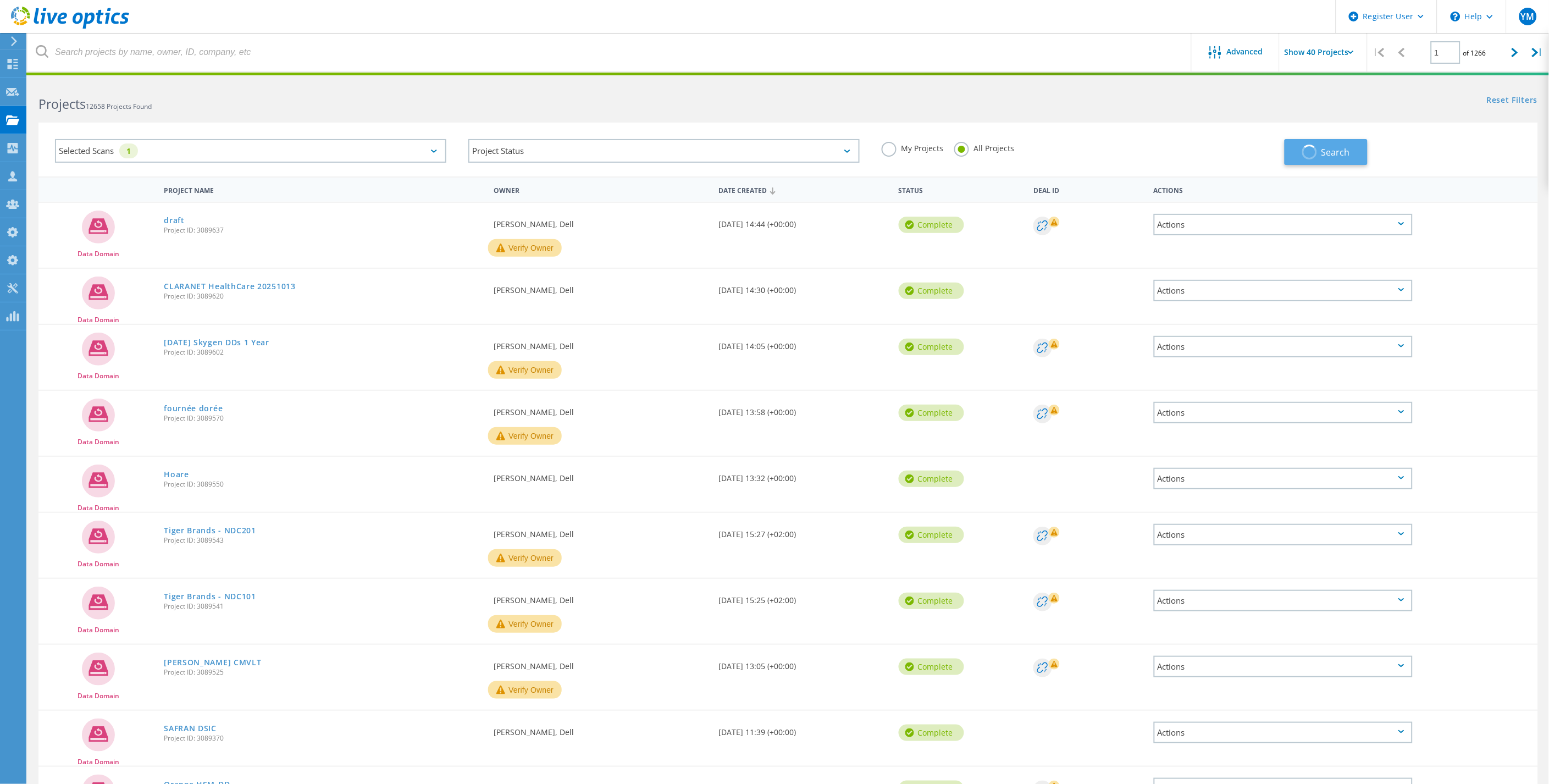
click at [1304, 150] on span "button" at bounding box center [1310, 152] width 18 height 18
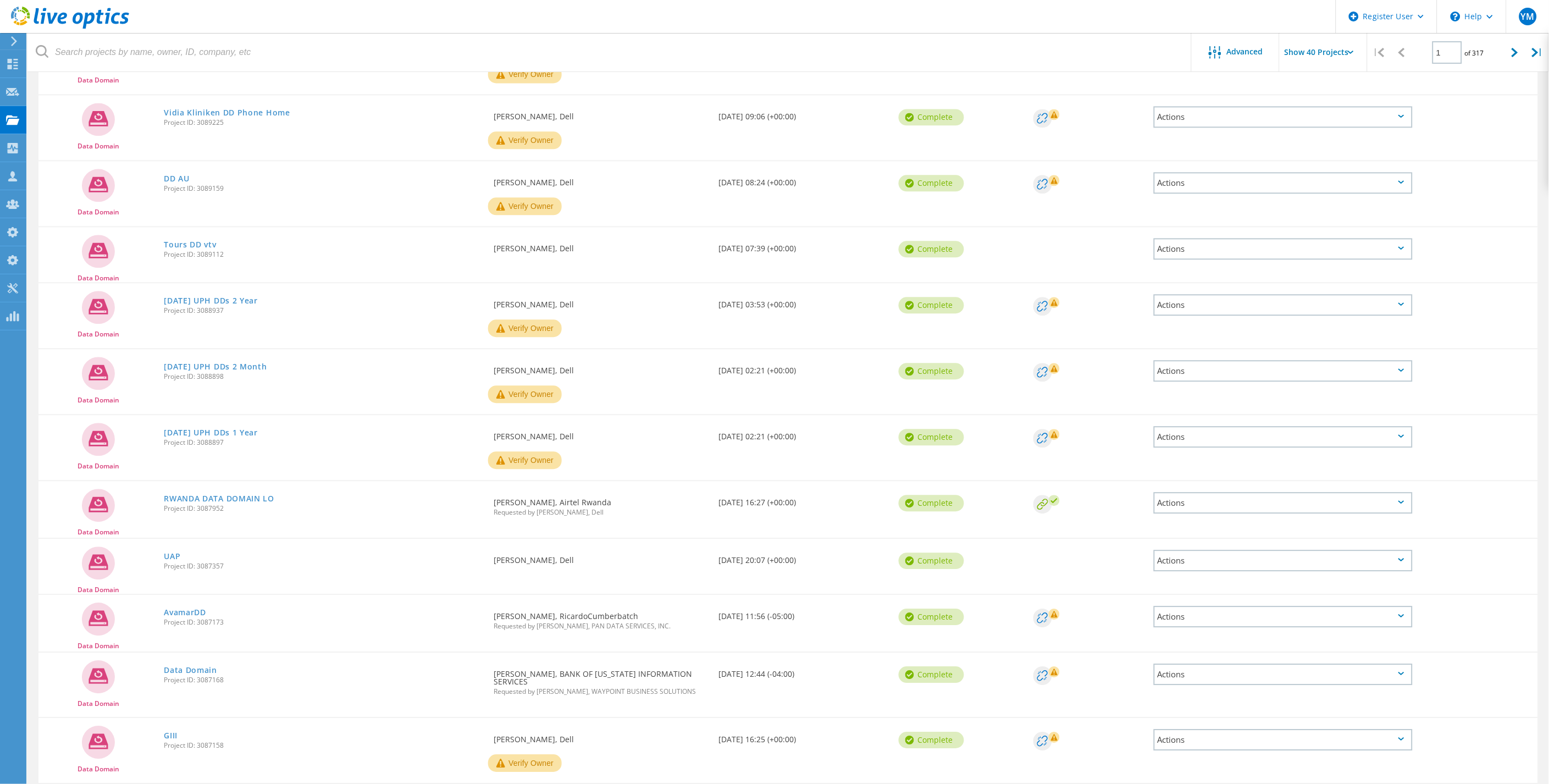
scroll to position [976, 0]
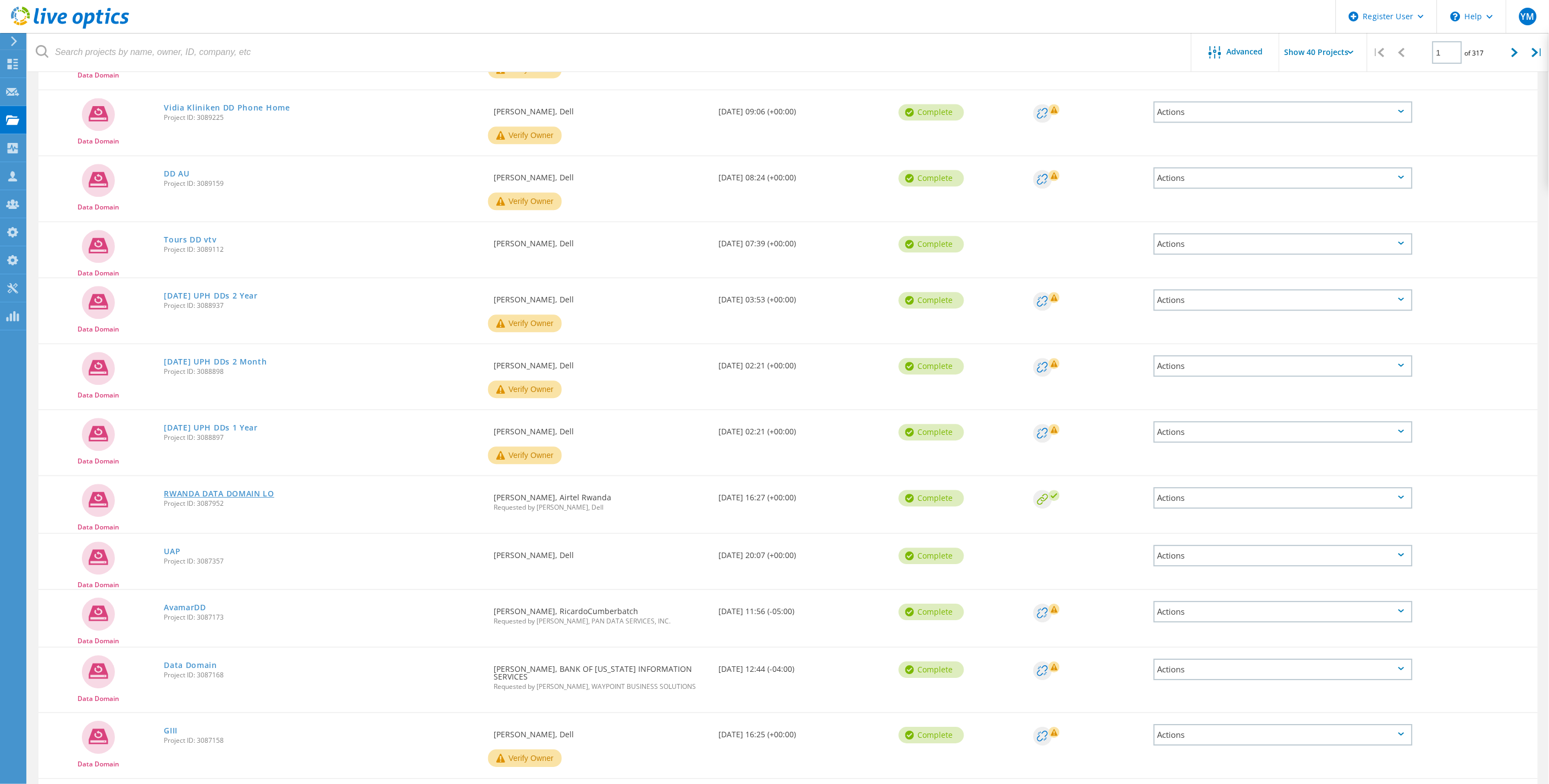
click at [205, 490] on link "RWANDA DATA DOMAIN LO" at bounding box center [219, 494] width 111 height 8
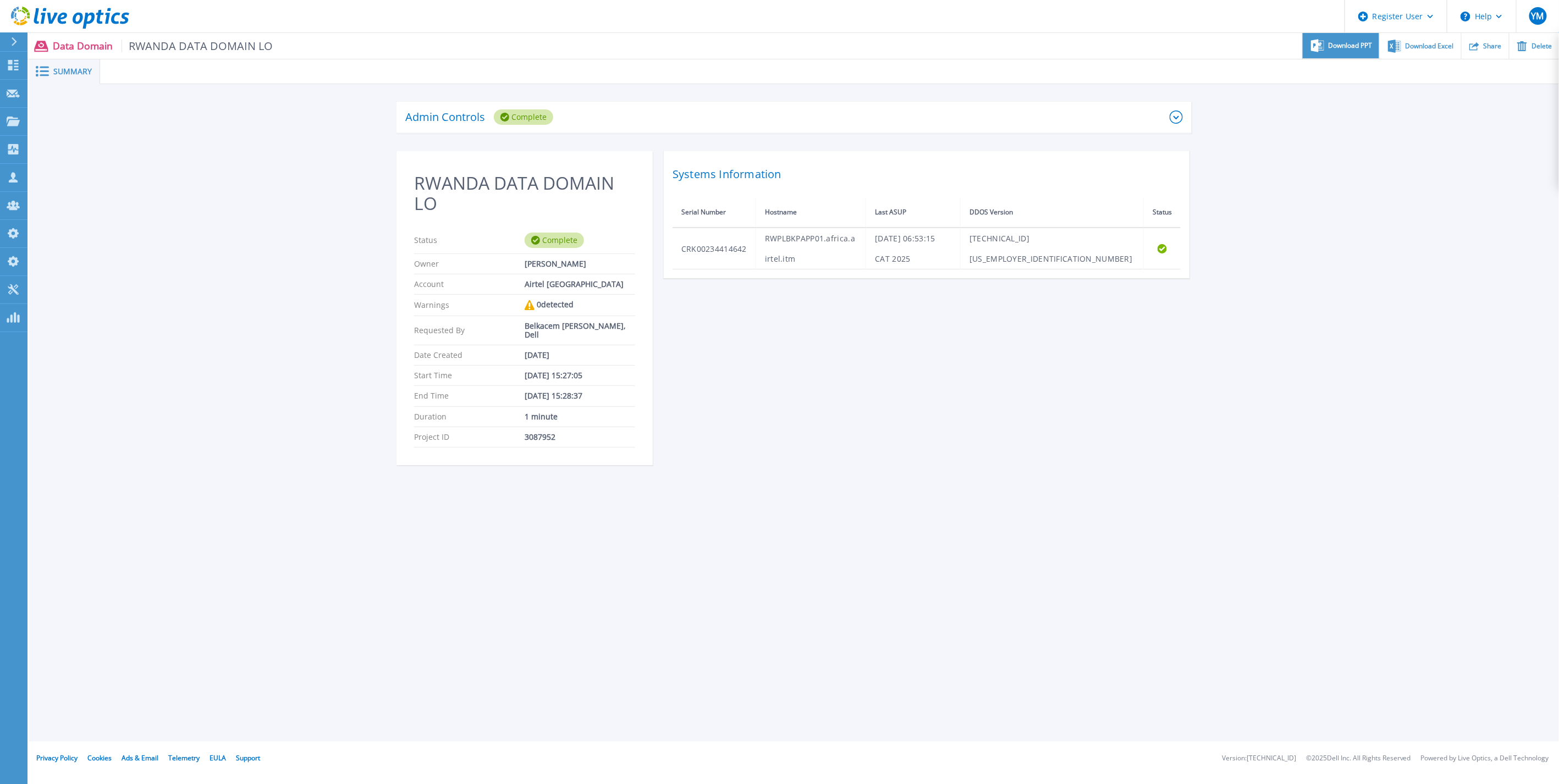
click at [1352, 47] on span "Download PPT" at bounding box center [1350, 45] width 44 height 7
click at [125, 141] on div "Admin Controls Complete Download Raw Files Retry Delete RWANDA DATA DOMAIN LO S…" at bounding box center [794, 289] width 1530 height 411
click at [16, 74] on link "Dashboard Dashboard" at bounding box center [14, 66] width 27 height 28
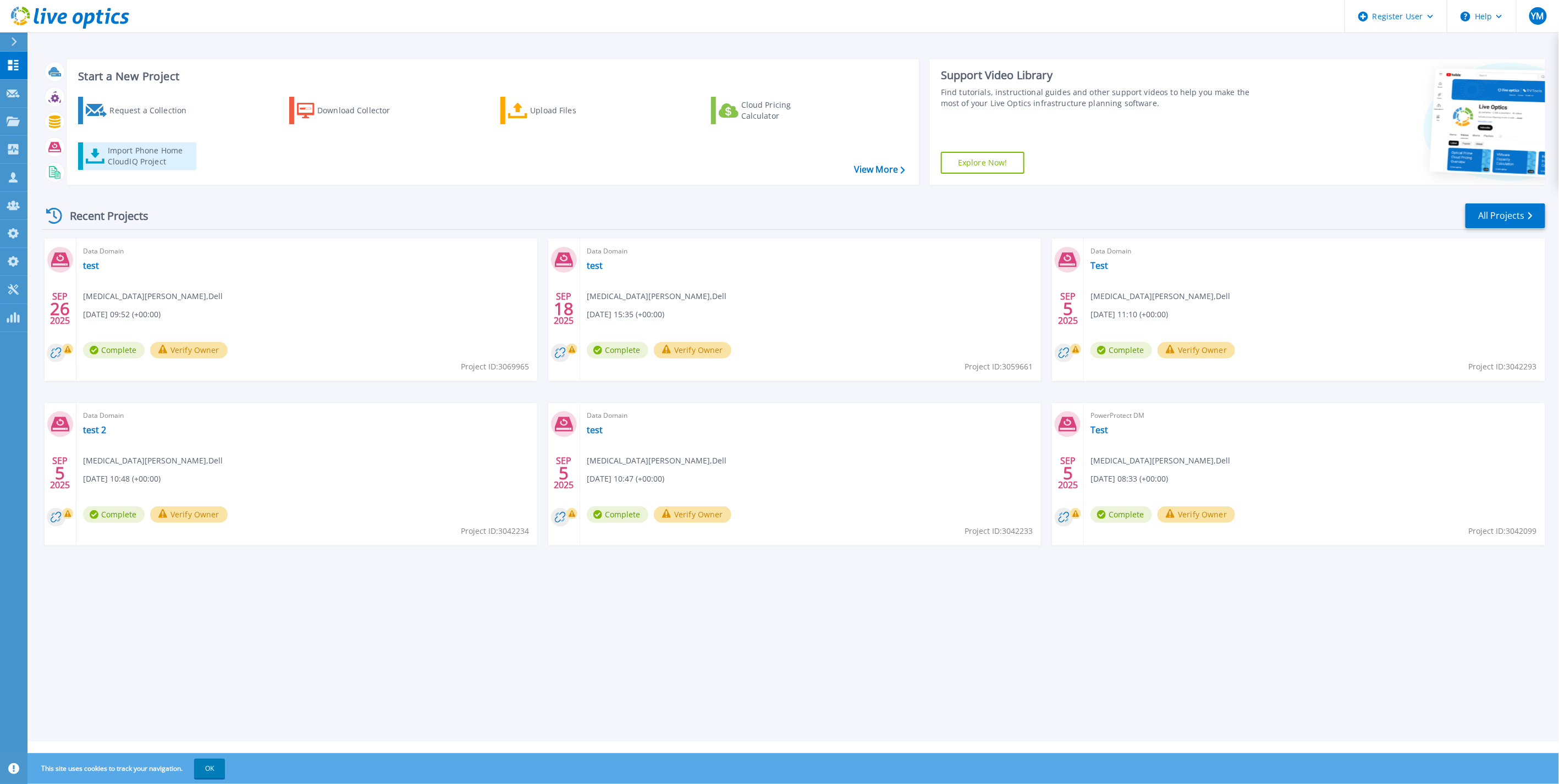
click at [161, 161] on div "Import Phone Home CloudIQ Project" at bounding box center [150, 156] width 85 height 22
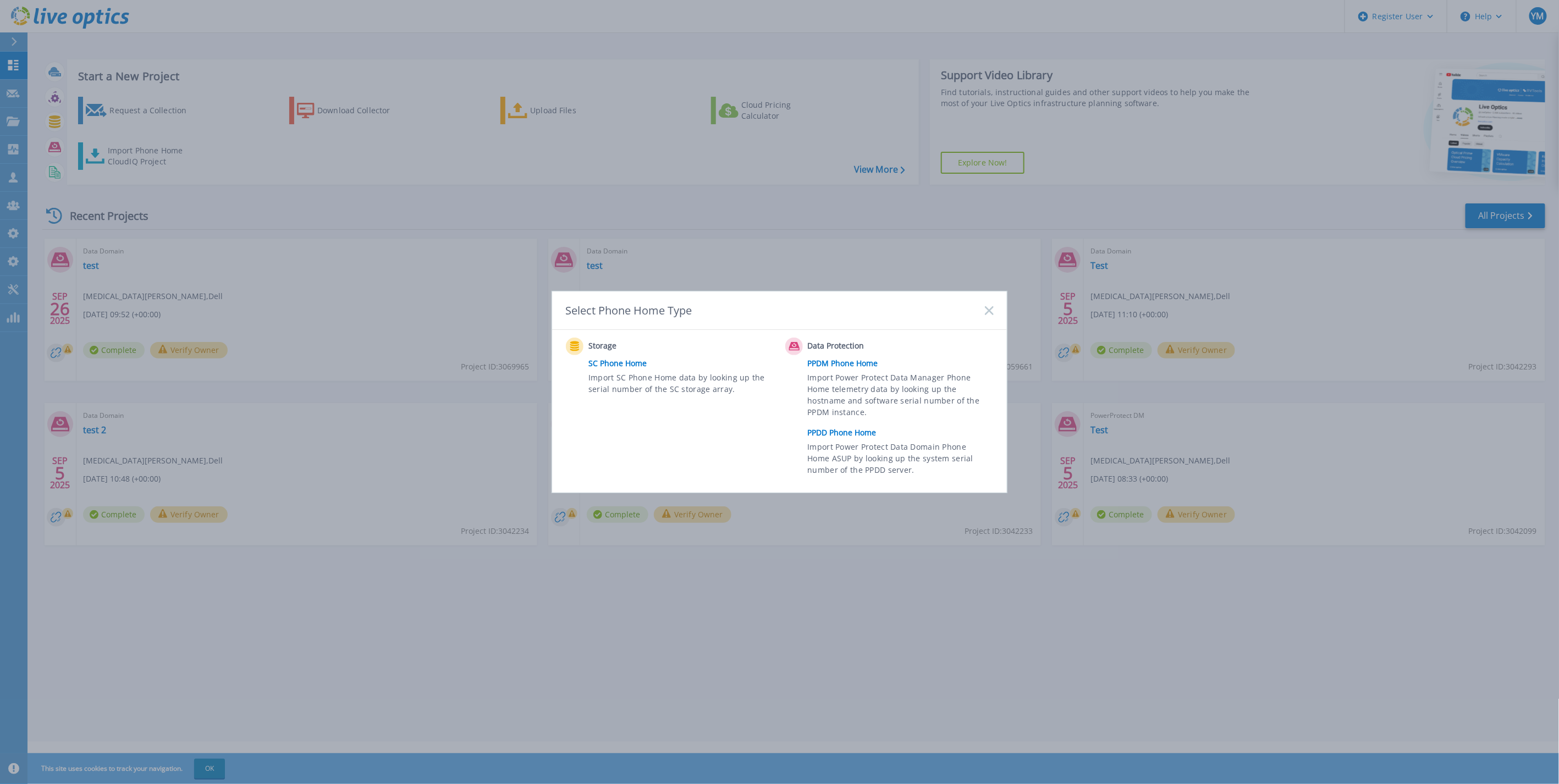
click at [852, 430] on link "PPDD Phone Home" at bounding box center [903, 432] width 191 height 17
